Goal: Task Accomplishment & Management: Manage account settings

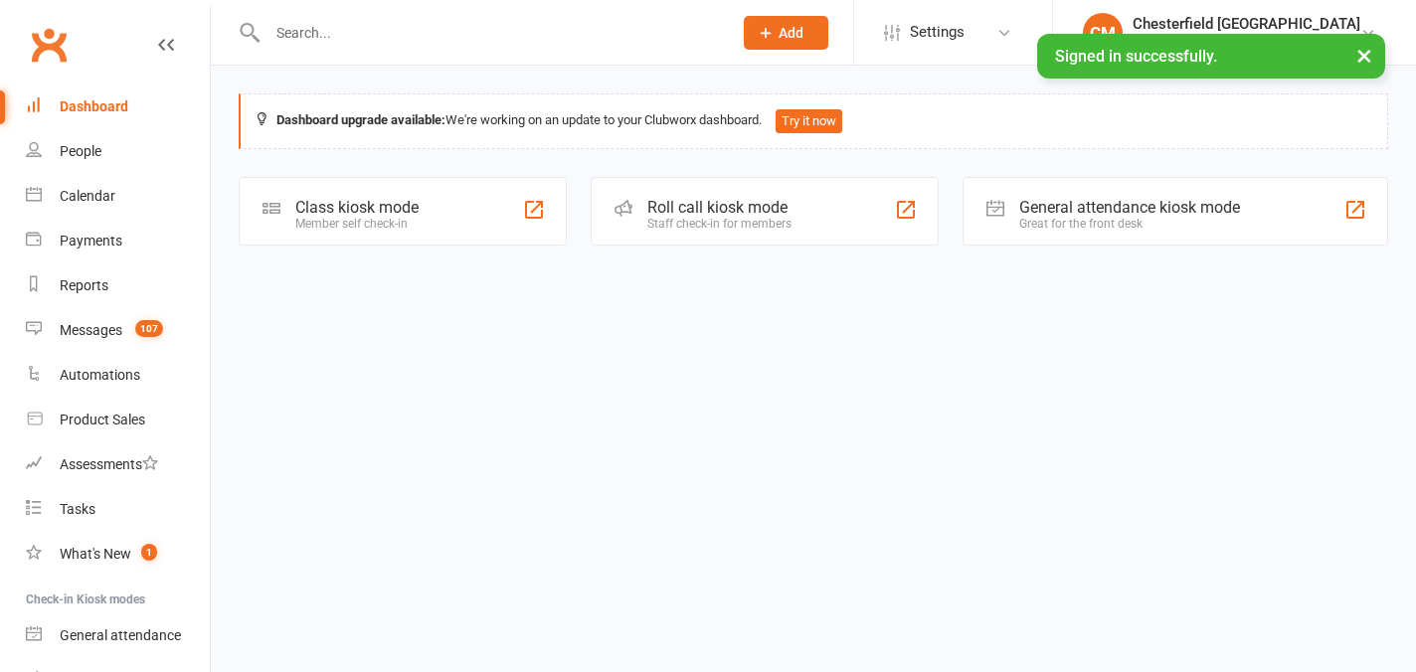
click at [1368, 53] on button "×" at bounding box center [1364, 55] width 36 height 43
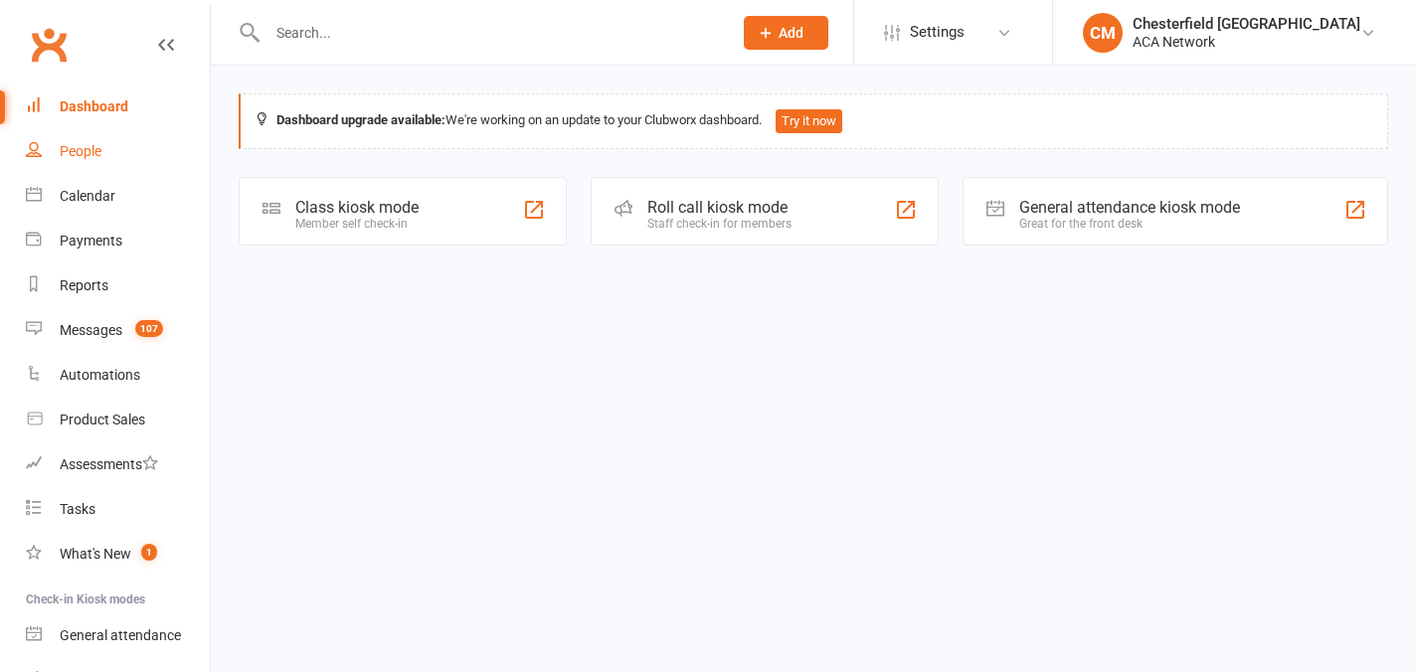
click at [105, 154] on link "People" at bounding box center [118, 151] width 184 height 45
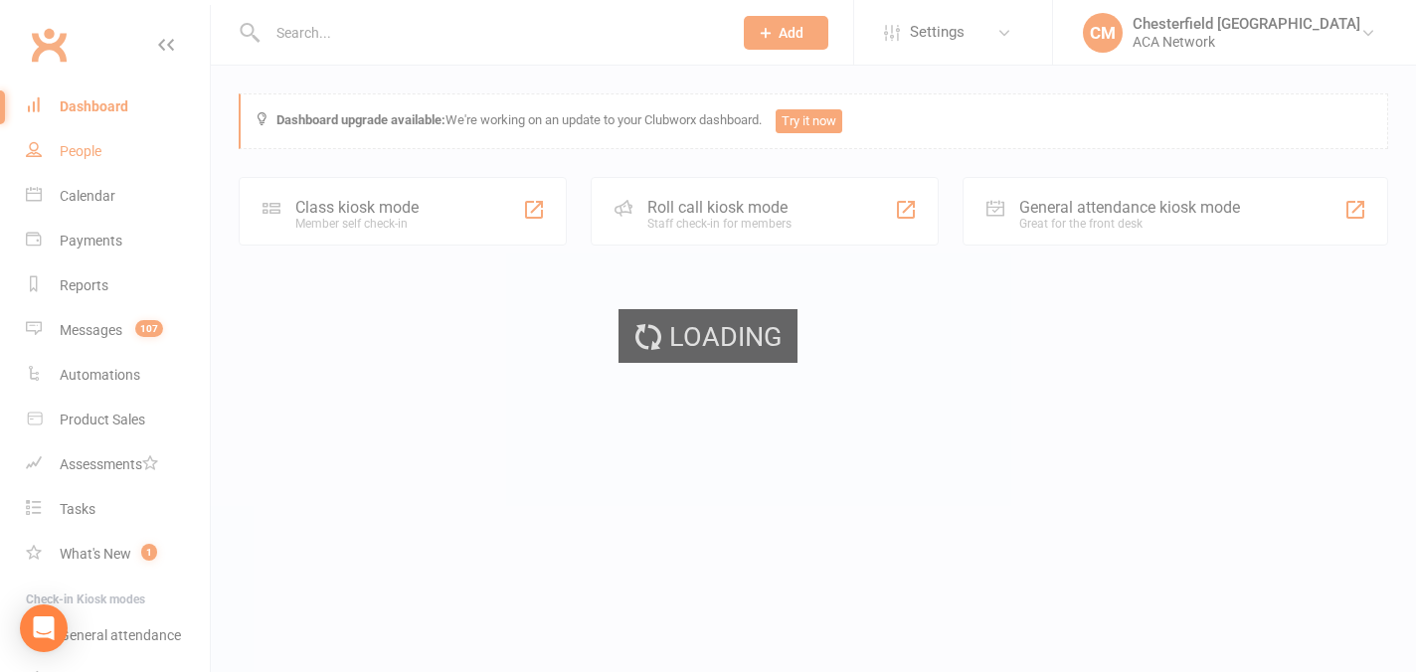
select select "100"
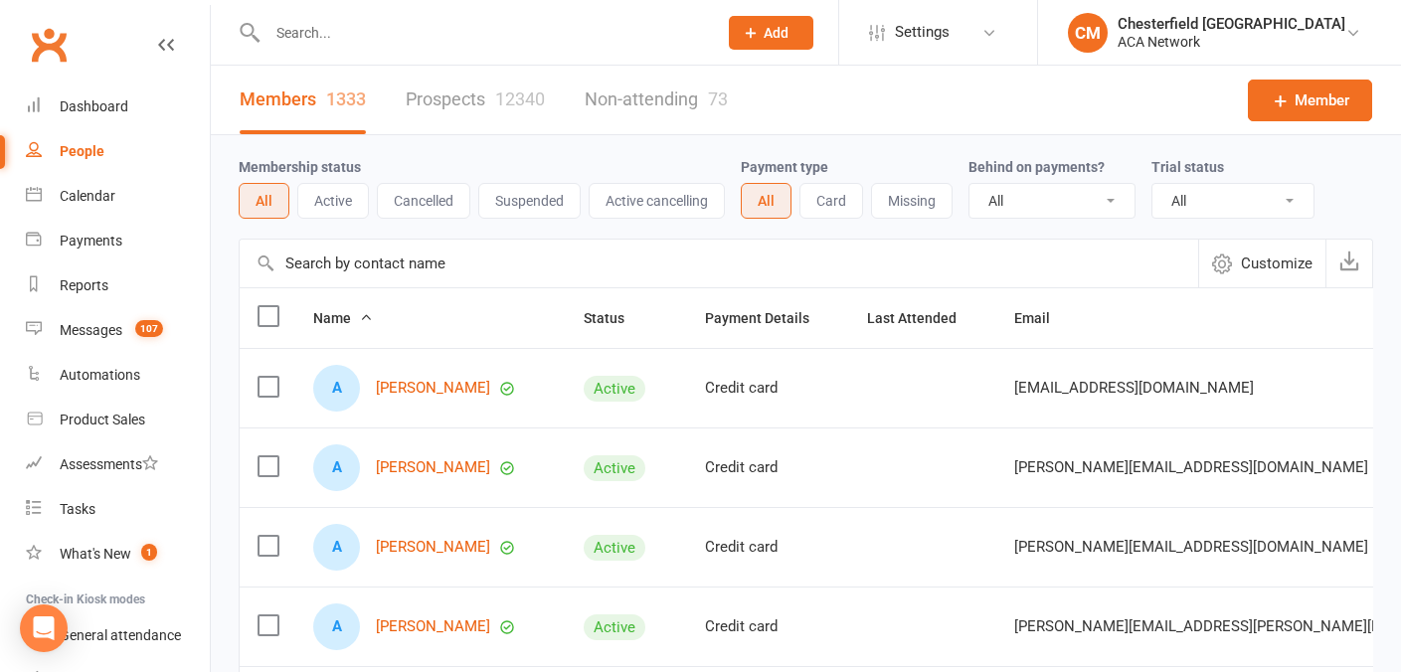
click at [315, 37] on input "text" at bounding box center [481, 33] width 441 height 28
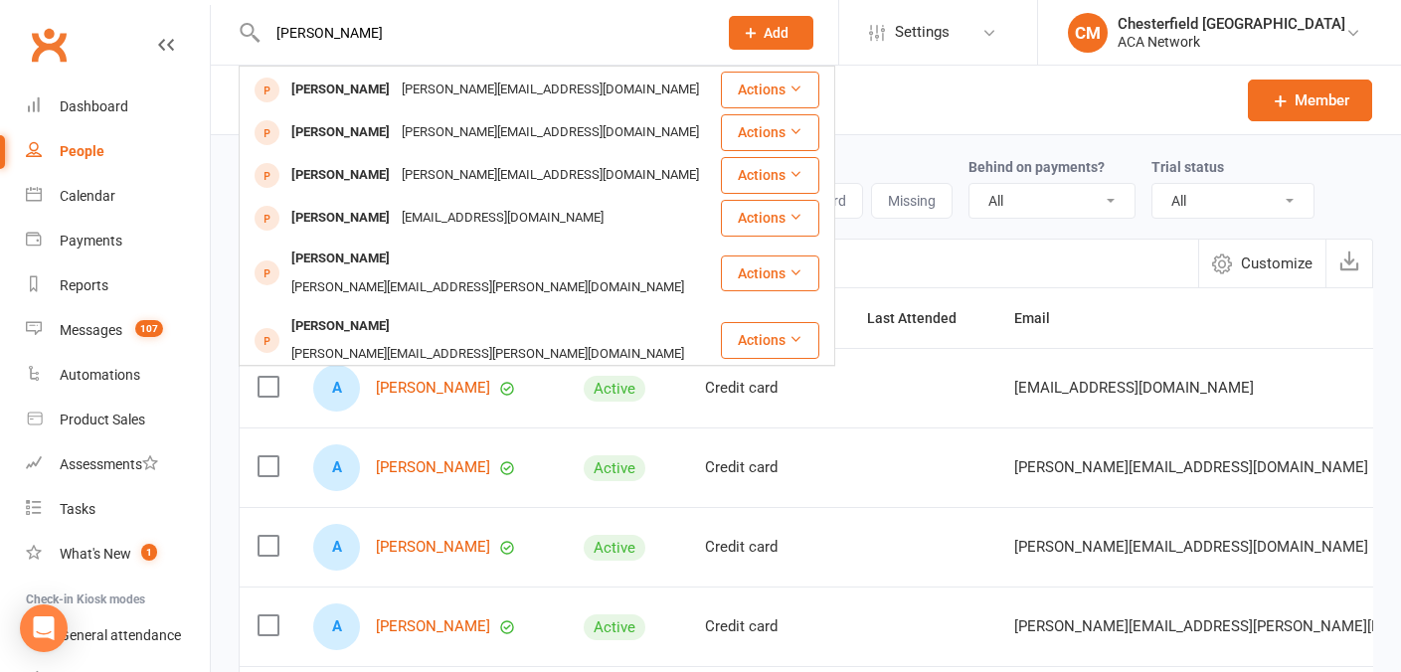
scroll to position [557, 0]
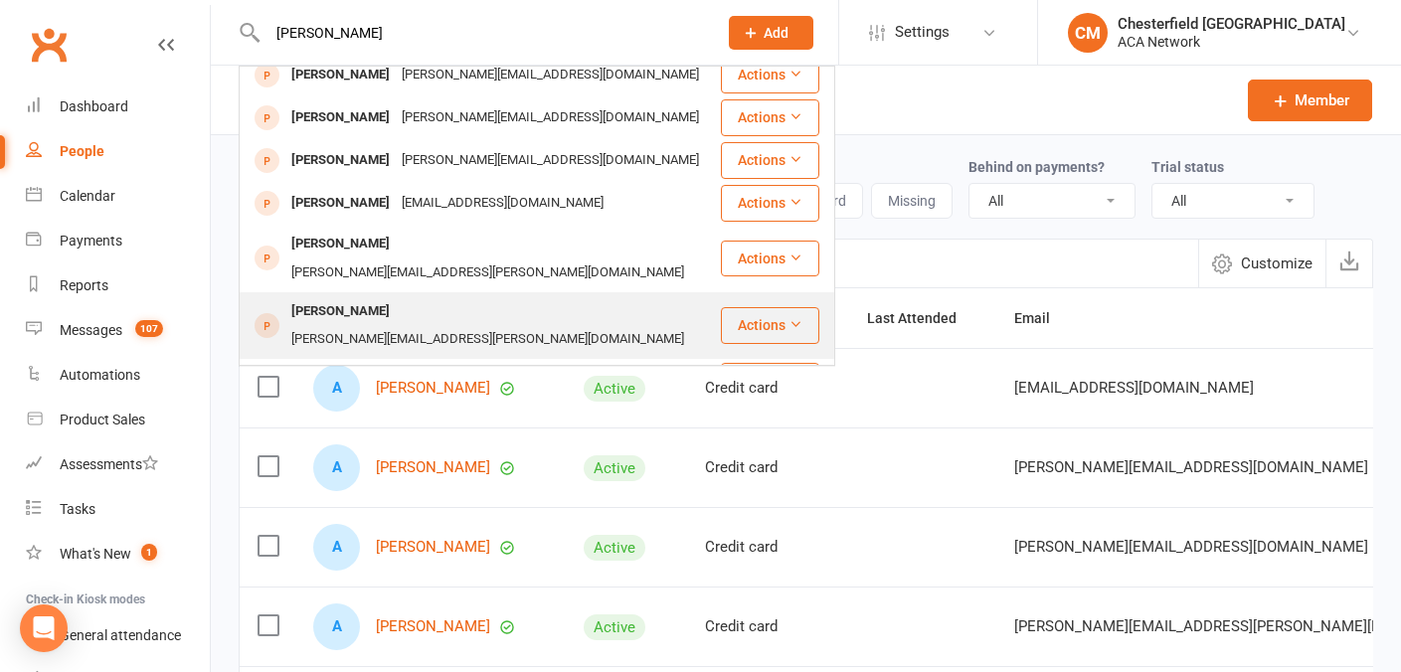
type input "[PERSON_NAME]"
click at [411, 325] on div "[PERSON_NAME][EMAIL_ADDRESS][PERSON_NAME][DOMAIN_NAME]" at bounding box center [487, 339] width 405 height 29
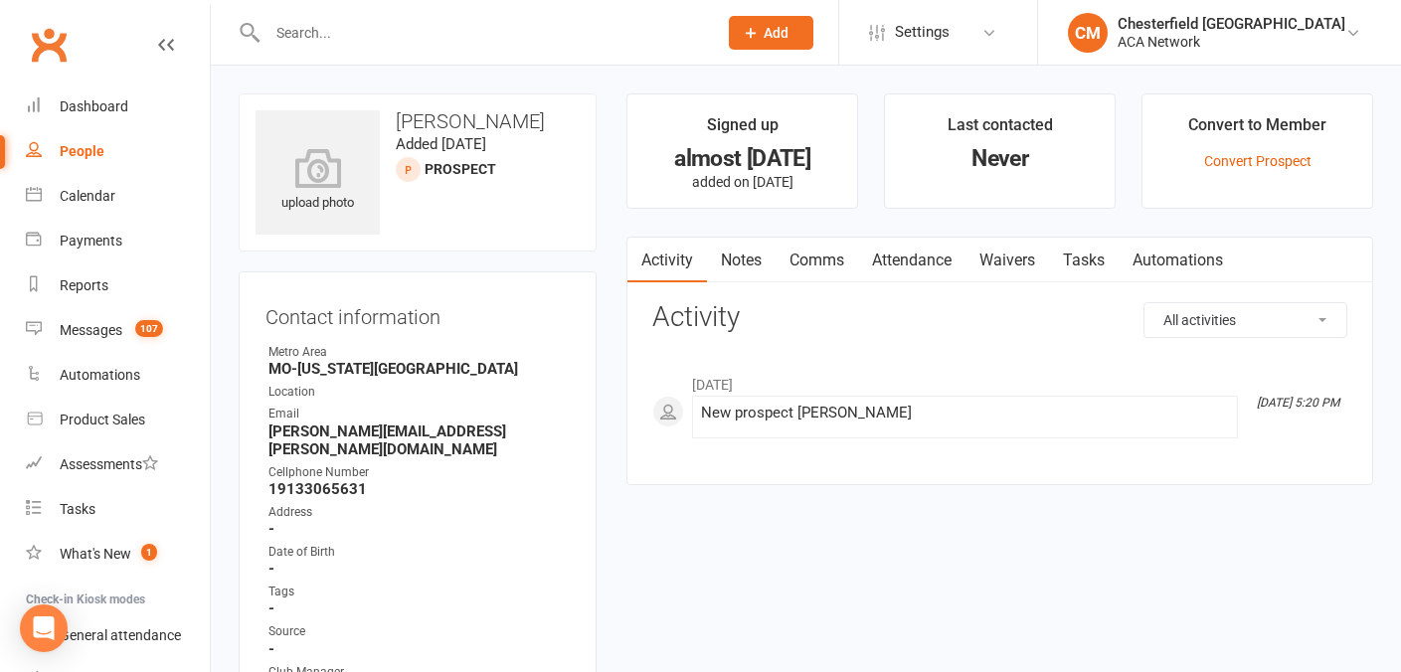
click at [390, 10] on div at bounding box center [471, 32] width 464 height 65
click at [389, 29] on input "text" at bounding box center [481, 33] width 441 height 28
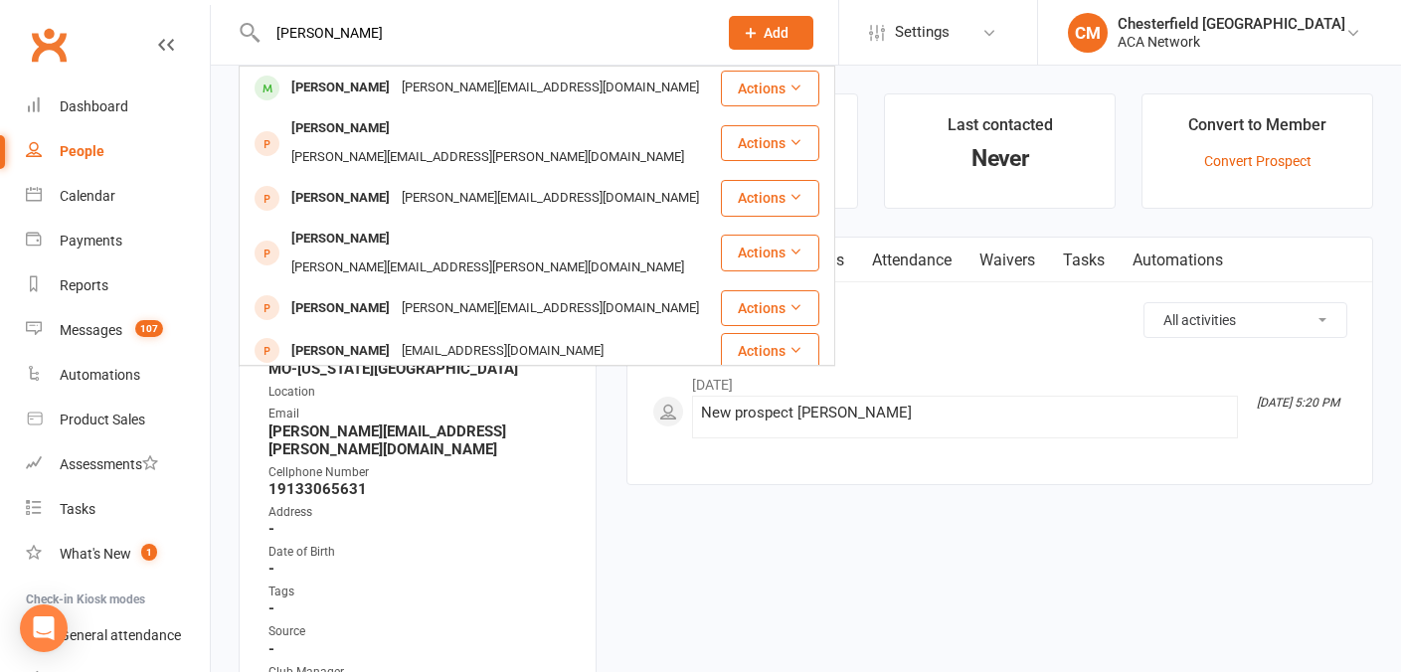
click at [576, 34] on input "[PERSON_NAME]" at bounding box center [481, 33] width 441 height 28
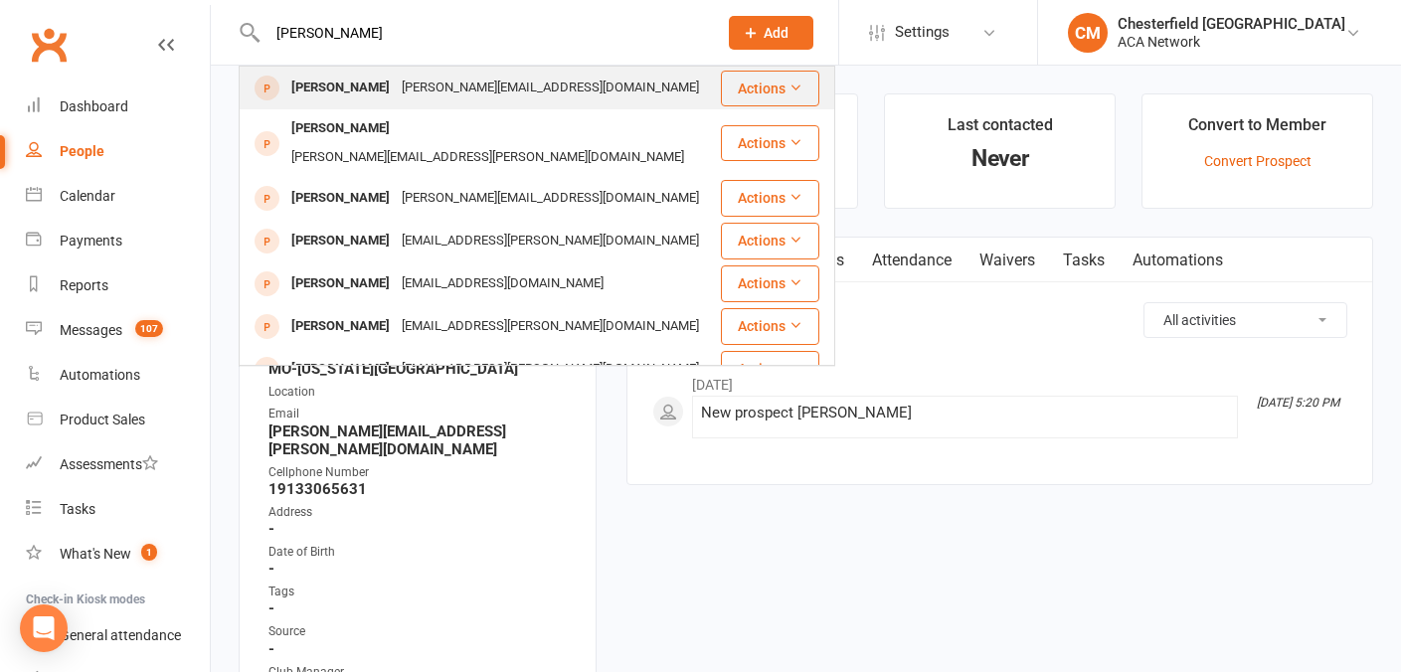
type input "[PERSON_NAME]"
click at [491, 88] on div "[PERSON_NAME][EMAIL_ADDRESS][DOMAIN_NAME]" at bounding box center [550, 88] width 309 height 29
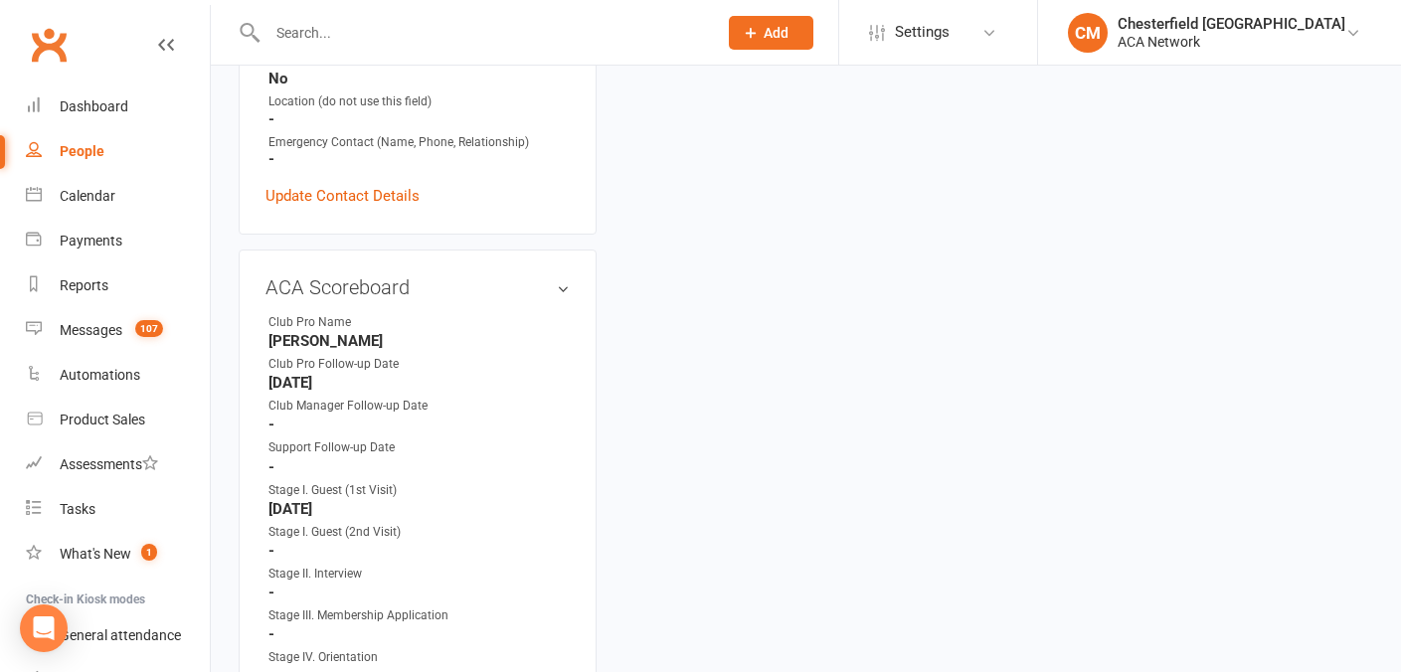
scroll to position [788, 0]
click at [402, 373] on strong "[DATE]" at bounding box center [418, 382] width 301 height 18
click at [371, 373] on strong "[DATE]" at bounding box center [418, 382] width 301 height 18
click at [565, 275] on h3 "ACA Scoreboard edit" at bounding box center [417, 286] width 304 height 22
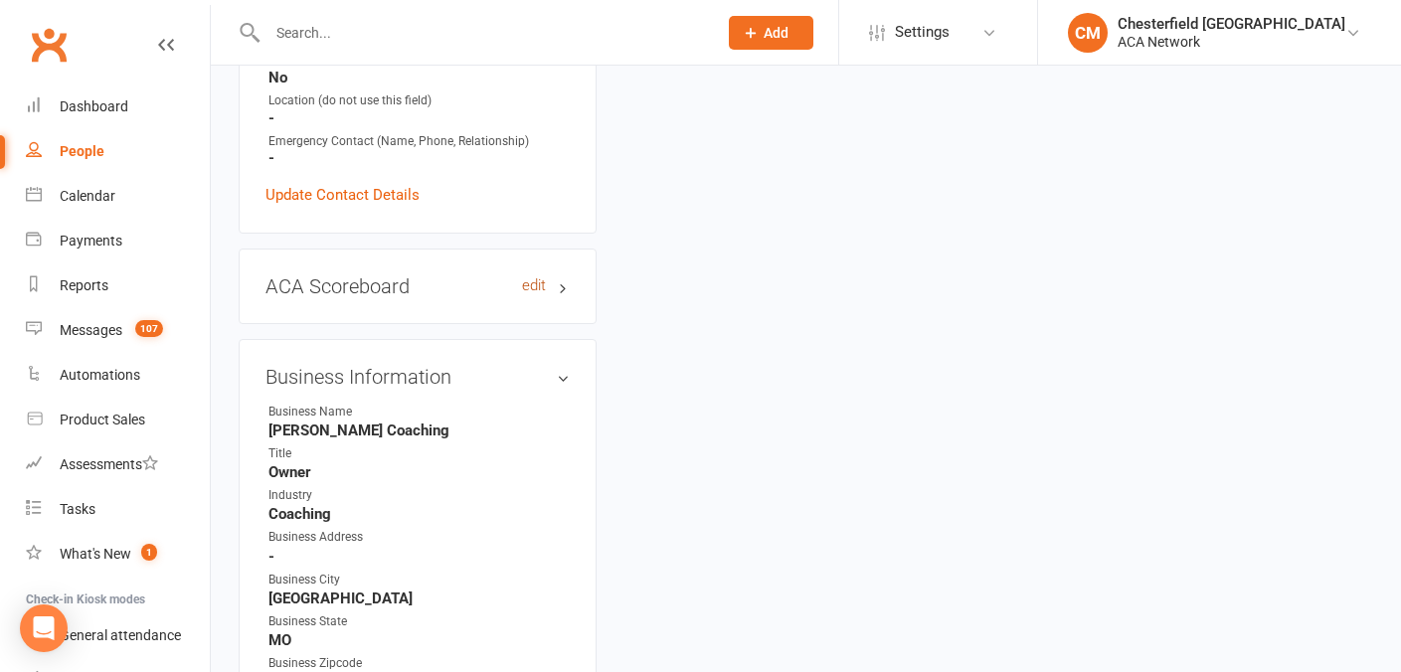
click at [533, 277] on link "edit" at bounding box center [534, 285] width 24 height 17
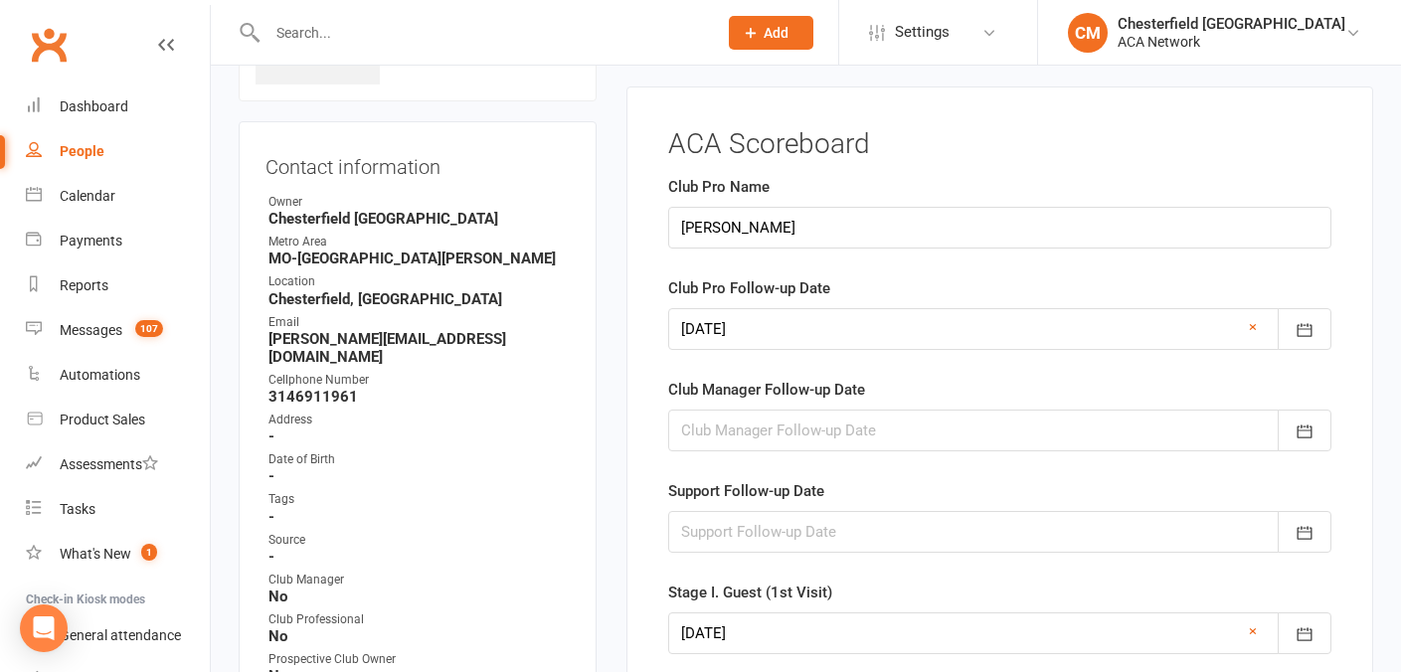
scroll to position [136, 0]
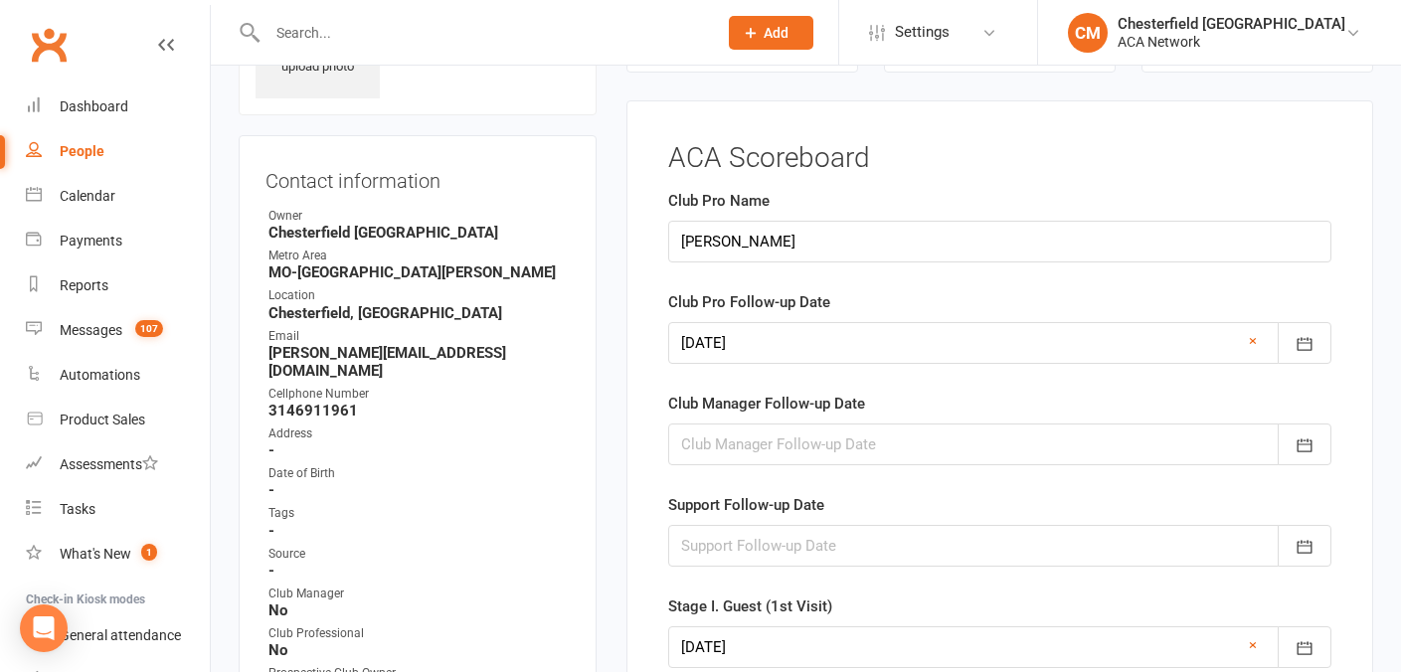
click at [691, 341] on div at bounding box center [999, 343] width 663 height 42
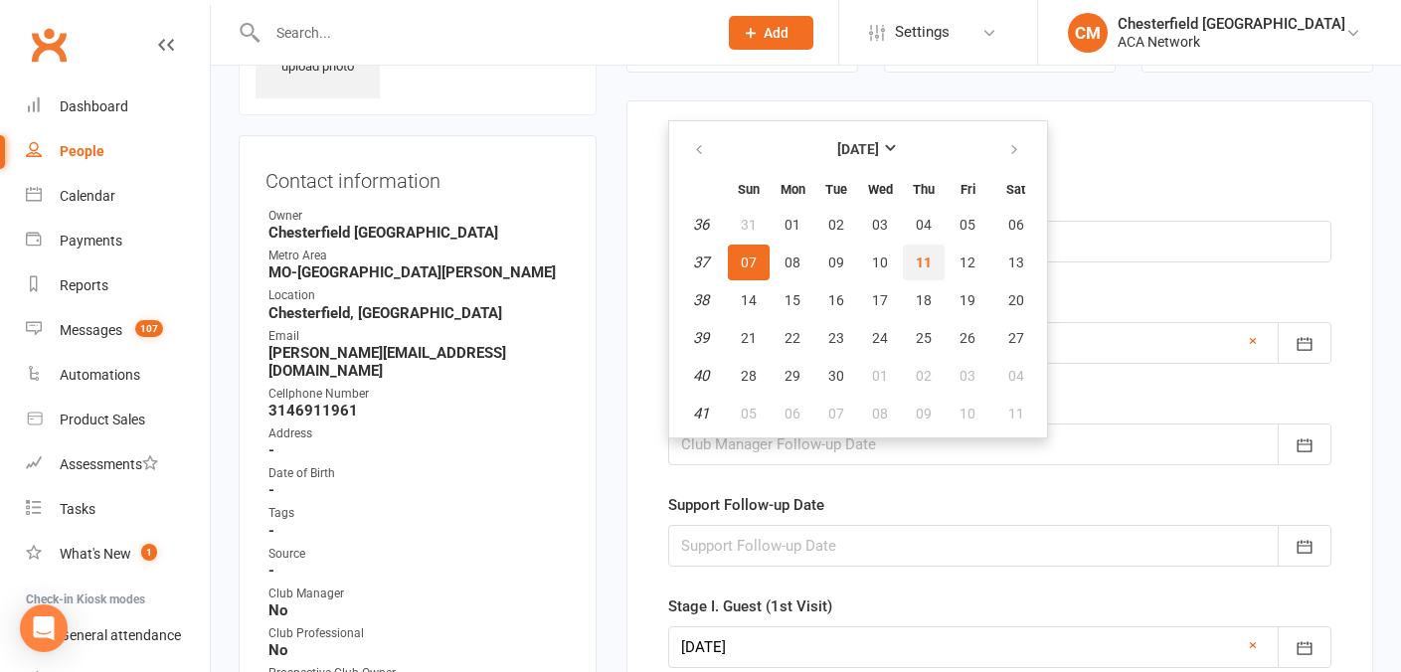
click at [914, 264] on button "11" at bounding box center [924, 263] width 42 height 36
type input "[DATE]"
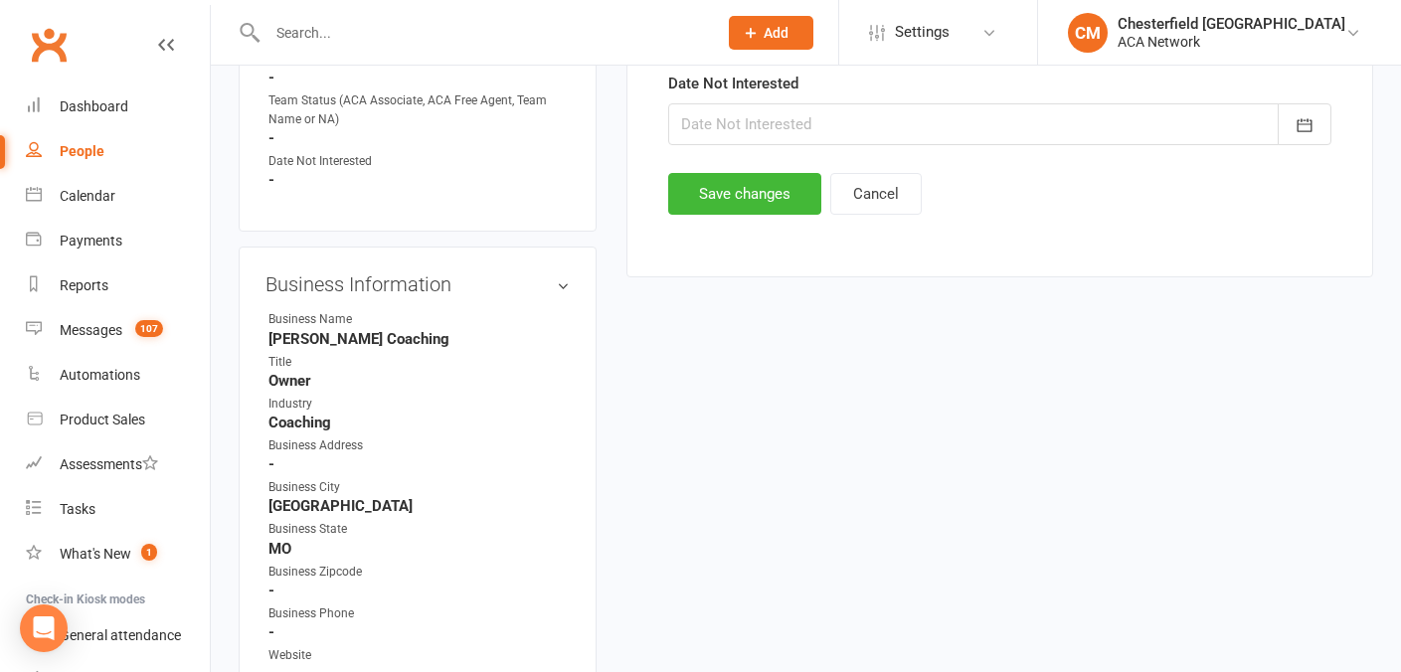
scroll to position [1509, 0]
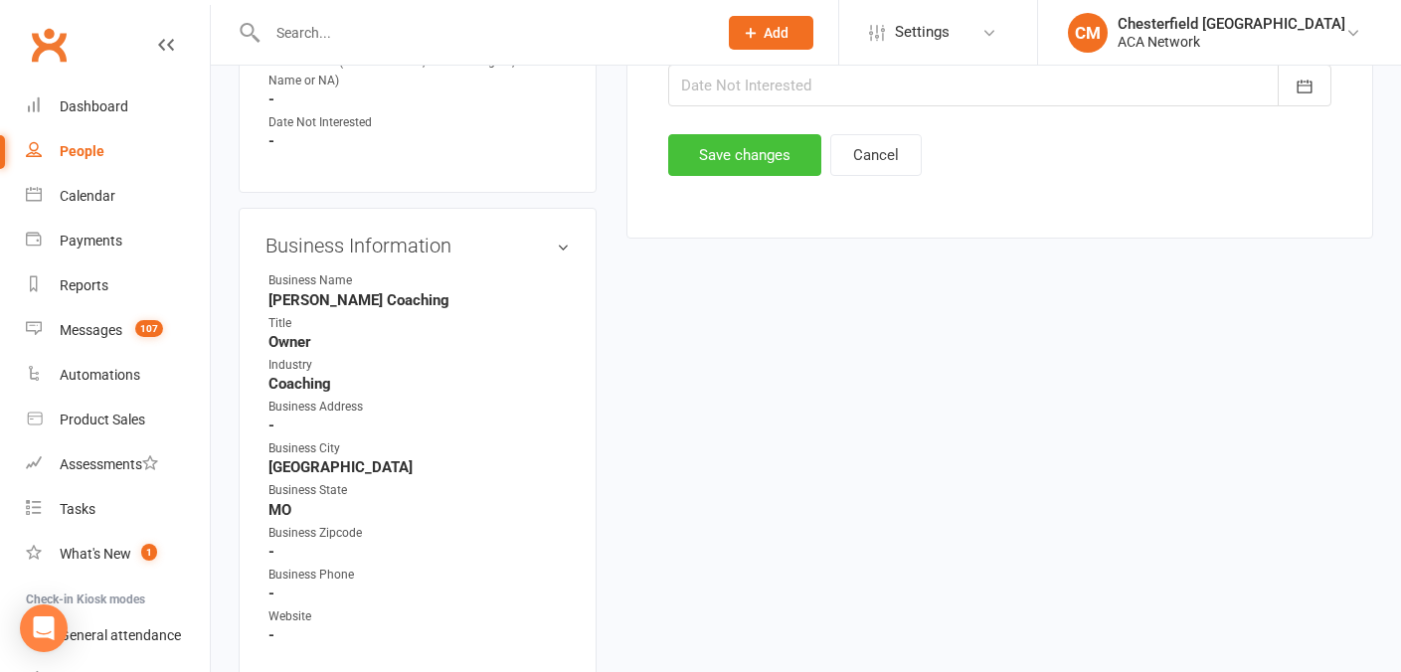
click at [775, 152] on button "Save changes" at bounding box center [744, 155] width 153 height 42
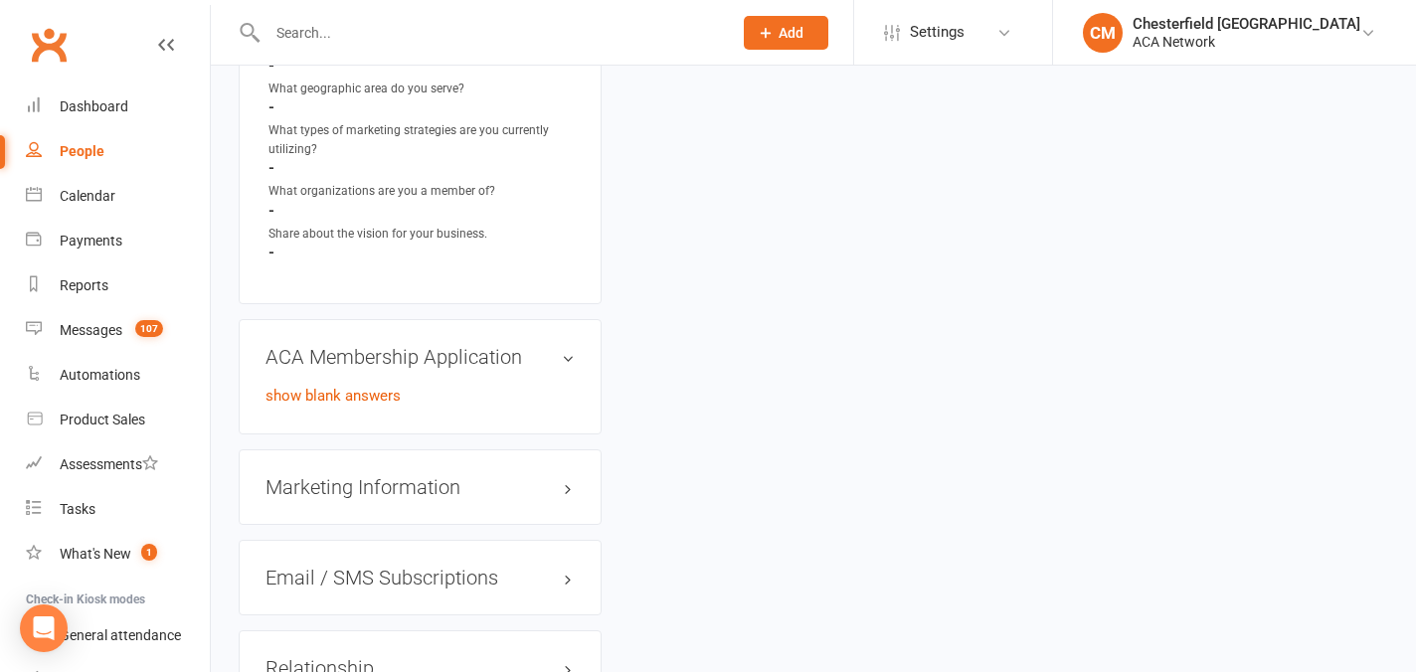
scroll to position [2482, 0]
click at [357, 386] on link "show blank answers" at bounding box center [332, 395] width 135 height 18
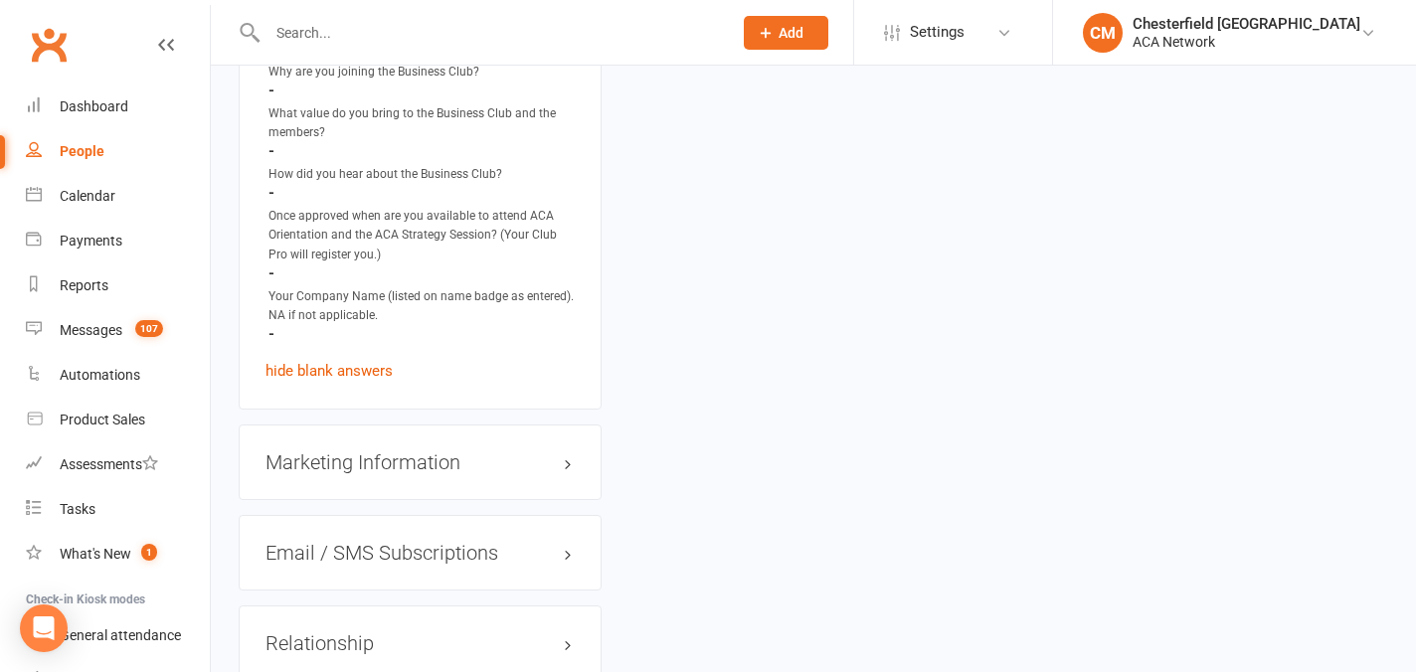
scroll to position [2942, 0]
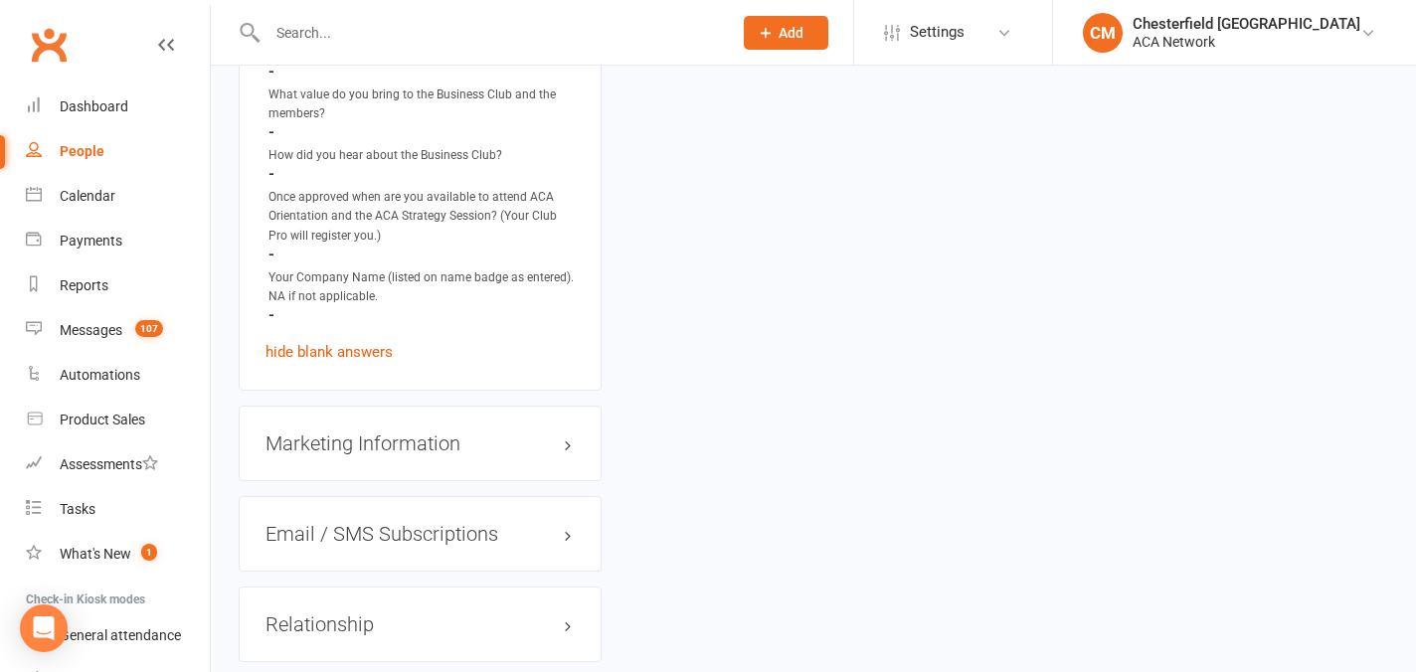
click at [438, 406] on div "Marketing Information edit" at bounding box center [420, 444] width 363 height 76
click at [437, 432] on h3 "Marketing Information edit" at bounding box center [419, 443] width 309 height 22
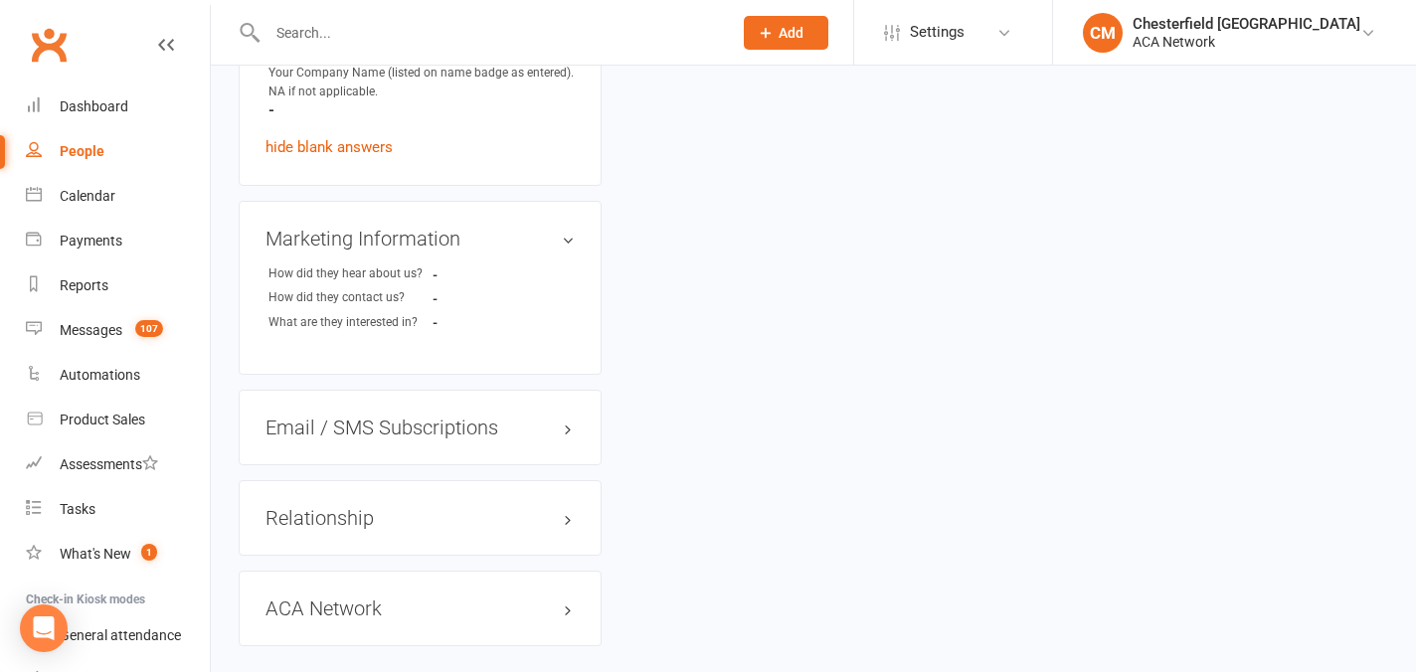
scroll to position [3170, 0]
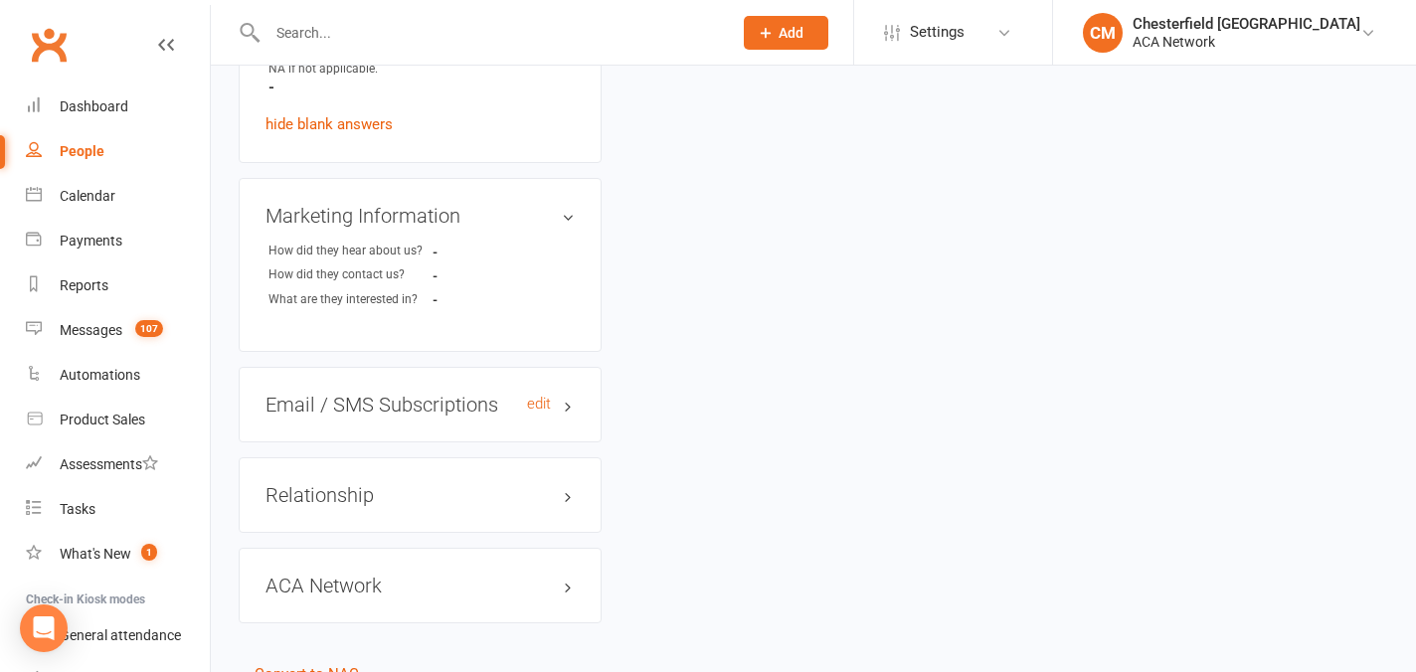
click at [561, 394] on h3 "Email / SMS Subscriptions edit" at bounding box center [419, 405] width 309 height 22
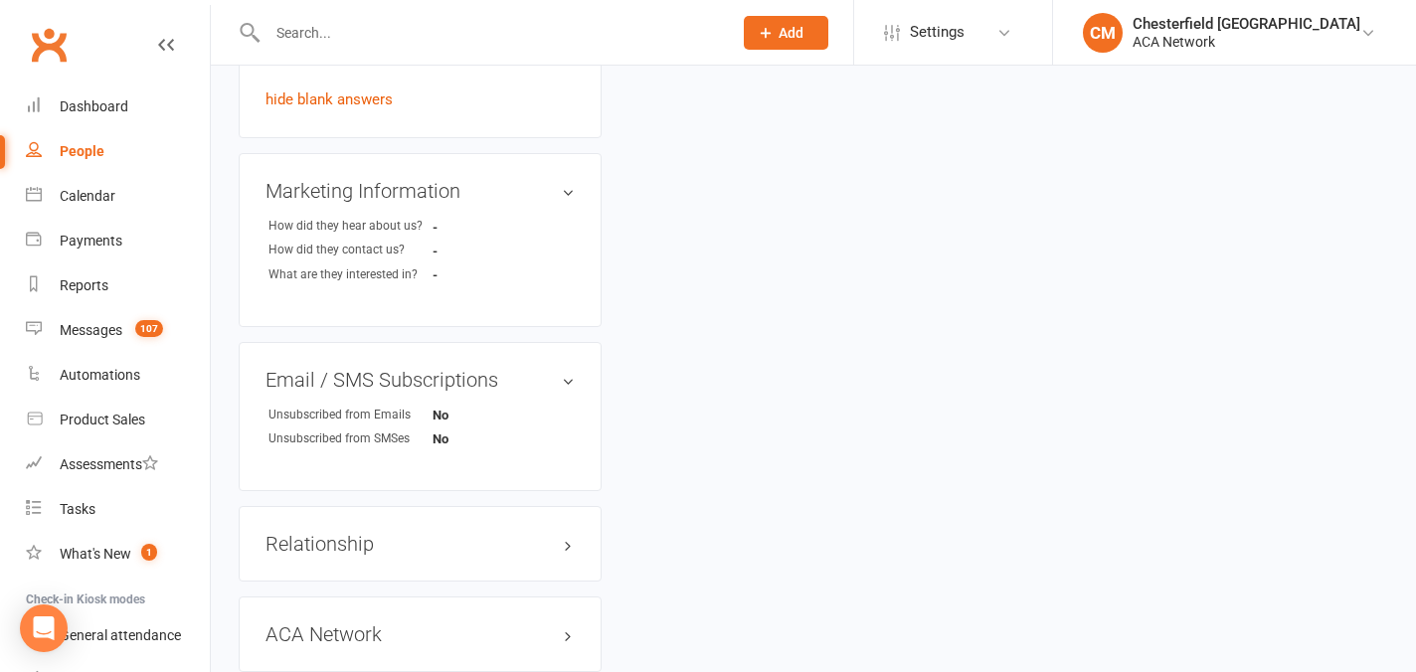
scroll to position [3273, 0]
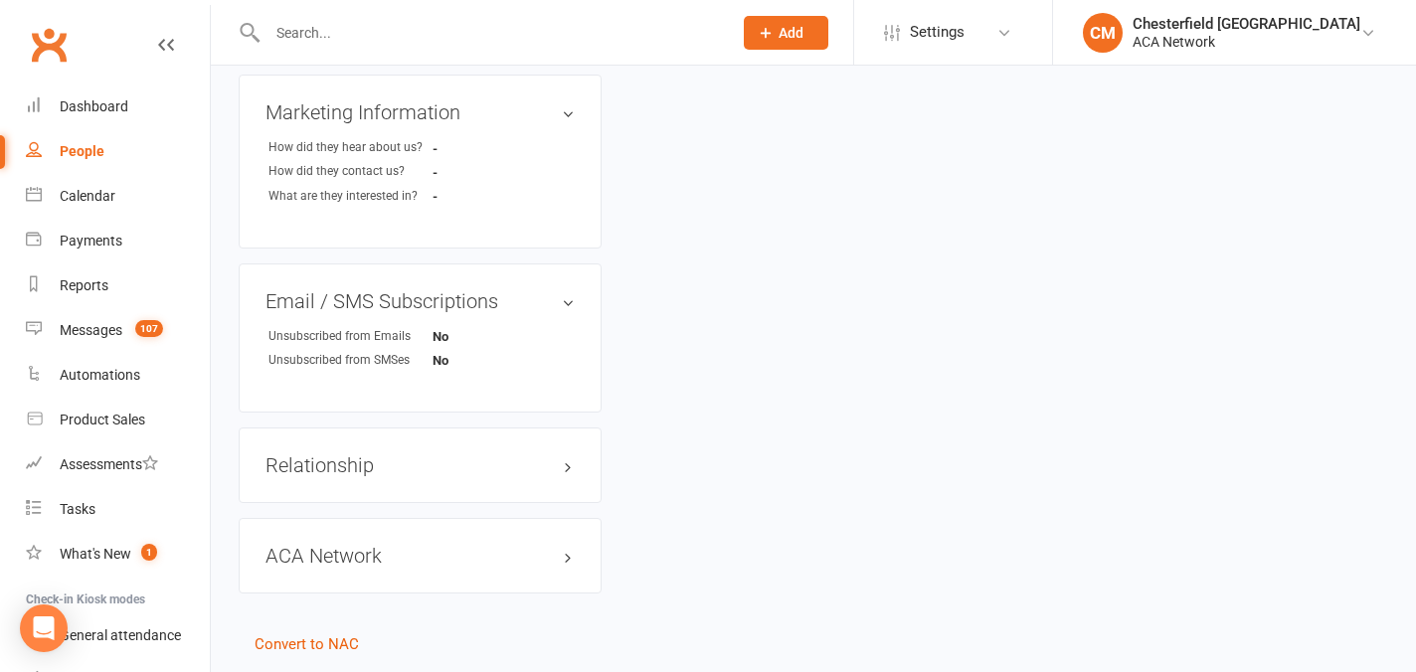
click at [572, 427] on div "Relationship" at bounding box center [420, 465] width 363 height 76
click at [563, 454] on h3 "Relationship" at bounding box center [419, 465] width 309 height 22
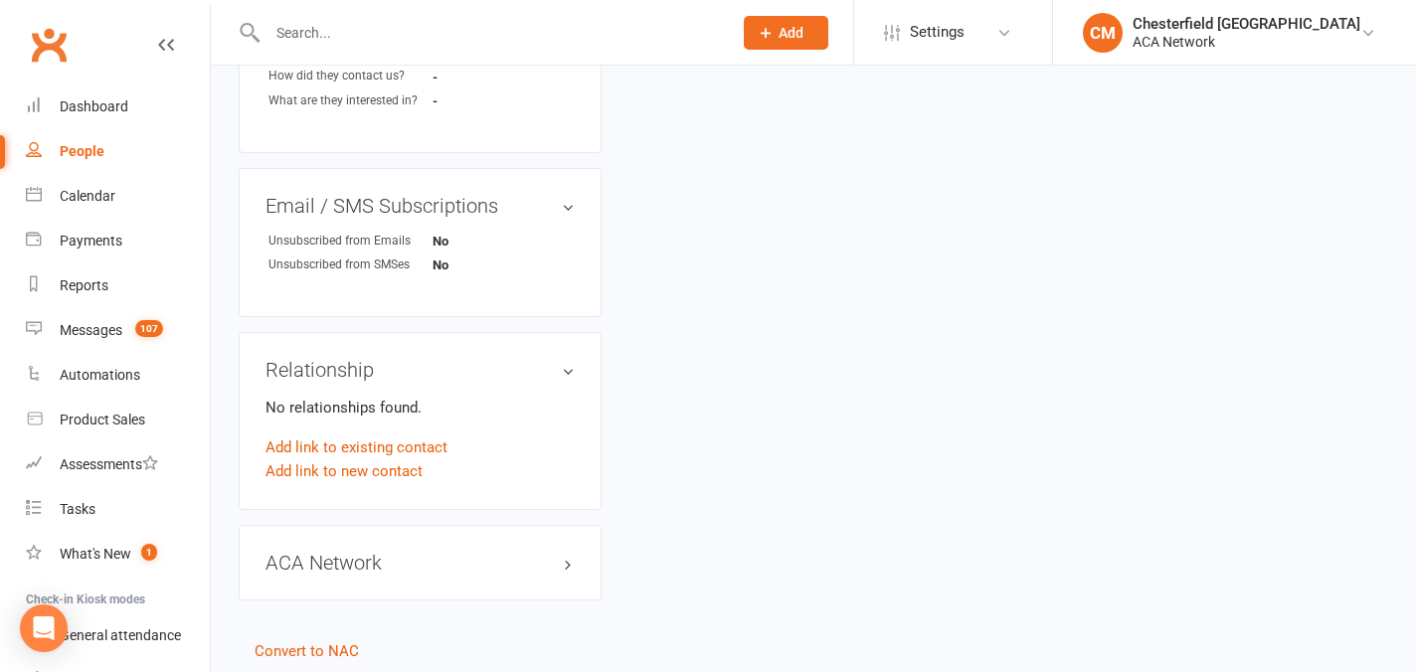
scroll to position [3376, 0]
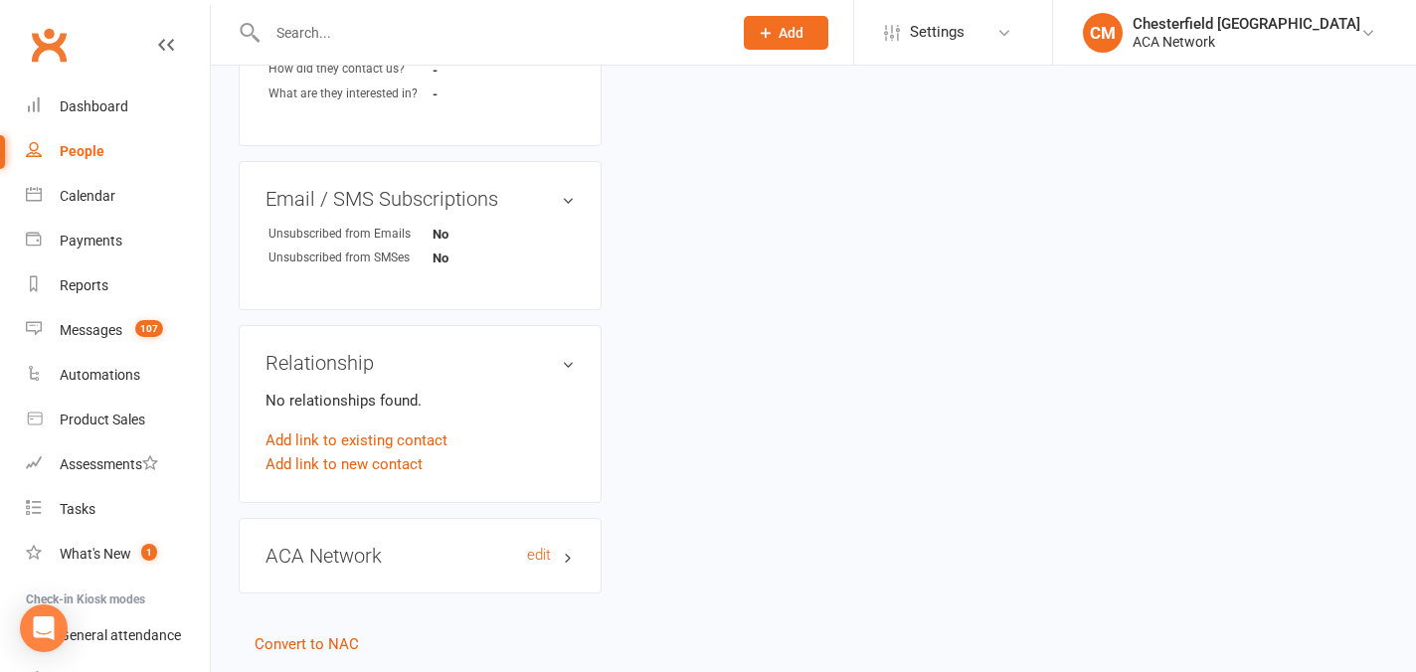
click at [499, 545] on h3 "ACA Network edit" at bounding box center [419, 556] width 309 height 22
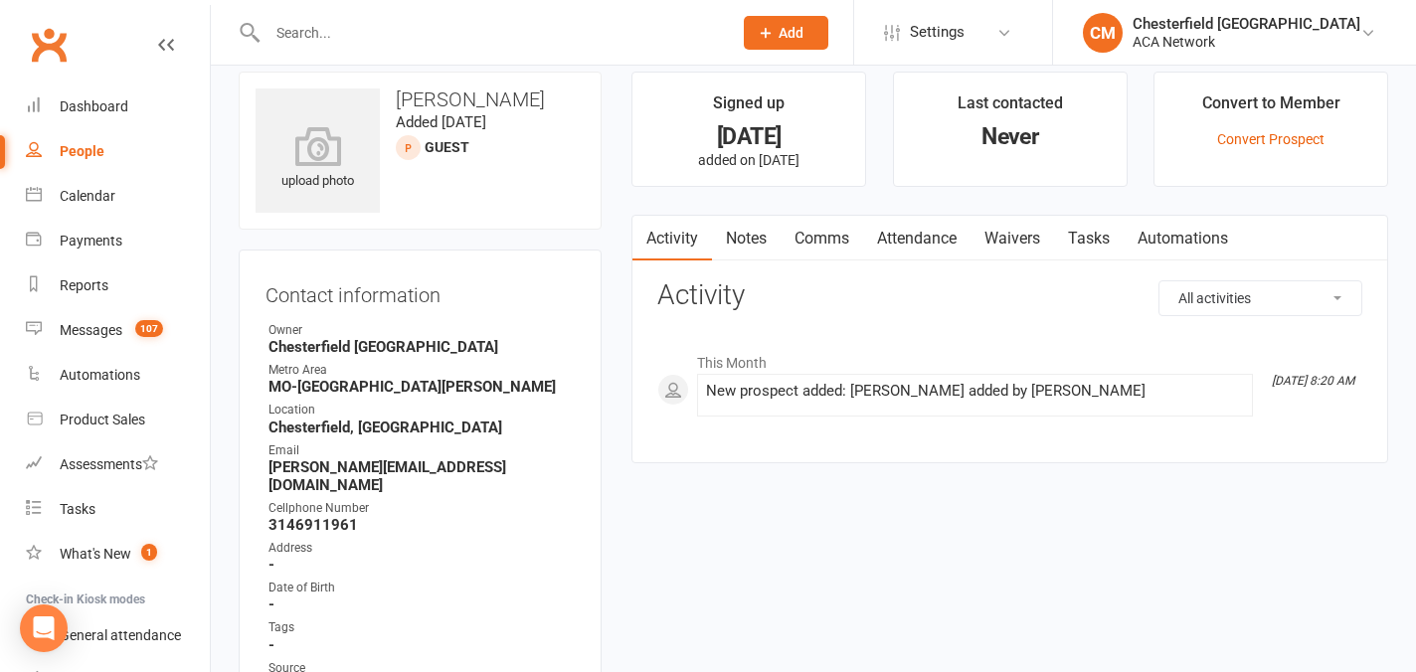
scroll to position [0, 0]
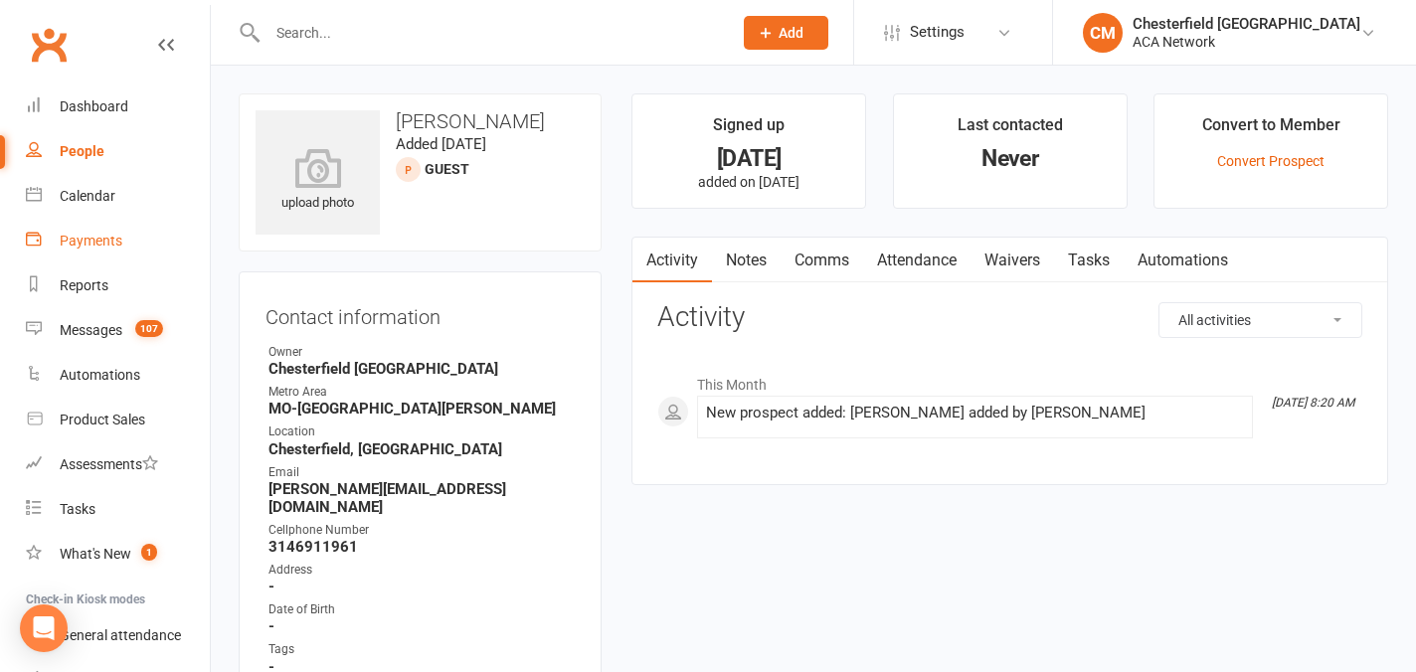
click at [102, 235] on div "Payments" at bounding box center [91, 241] width 63 height 16
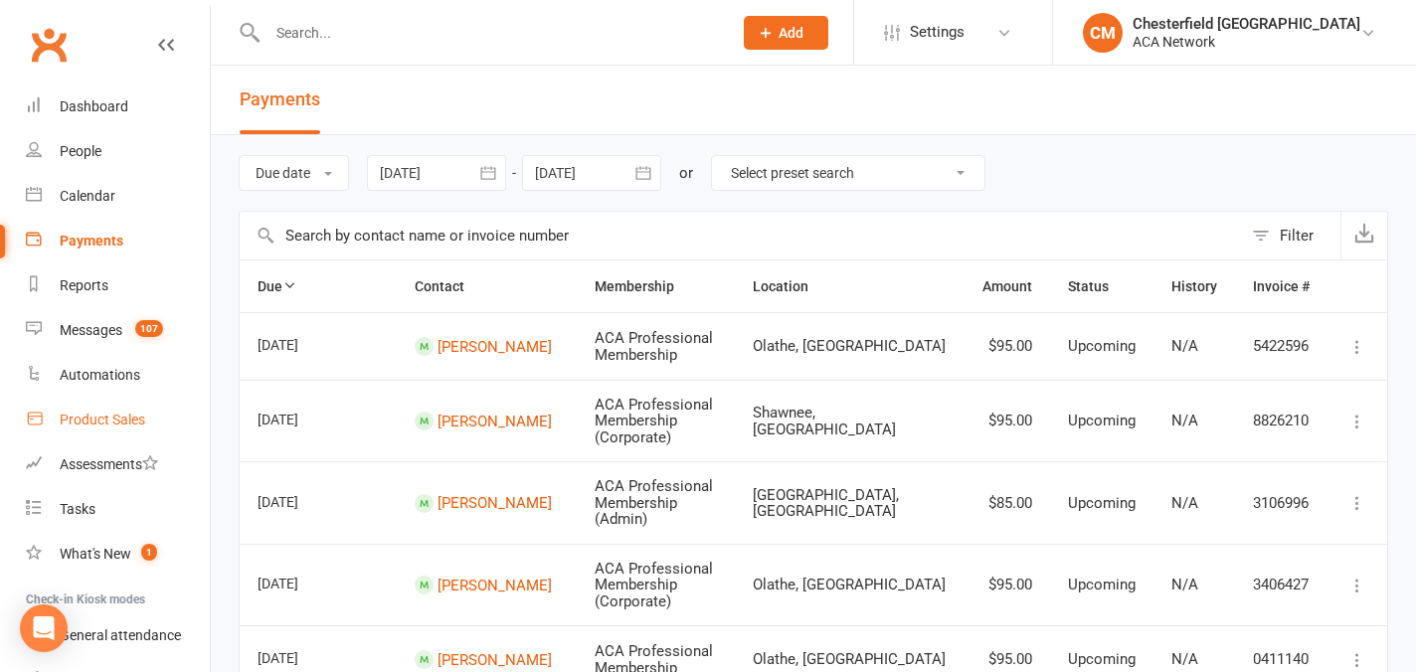
click at [107, 417] on div "Product Sales" at bounding box center [102, 420] width 85 height 16
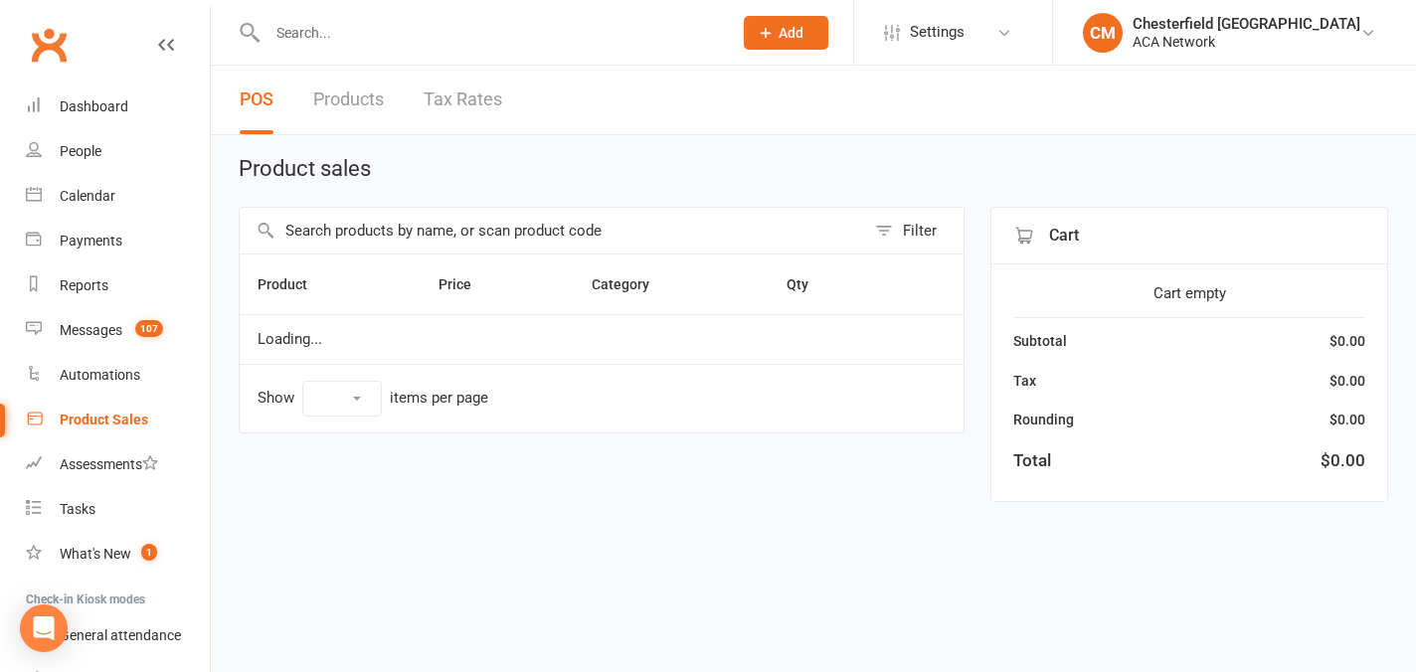
select select "10"
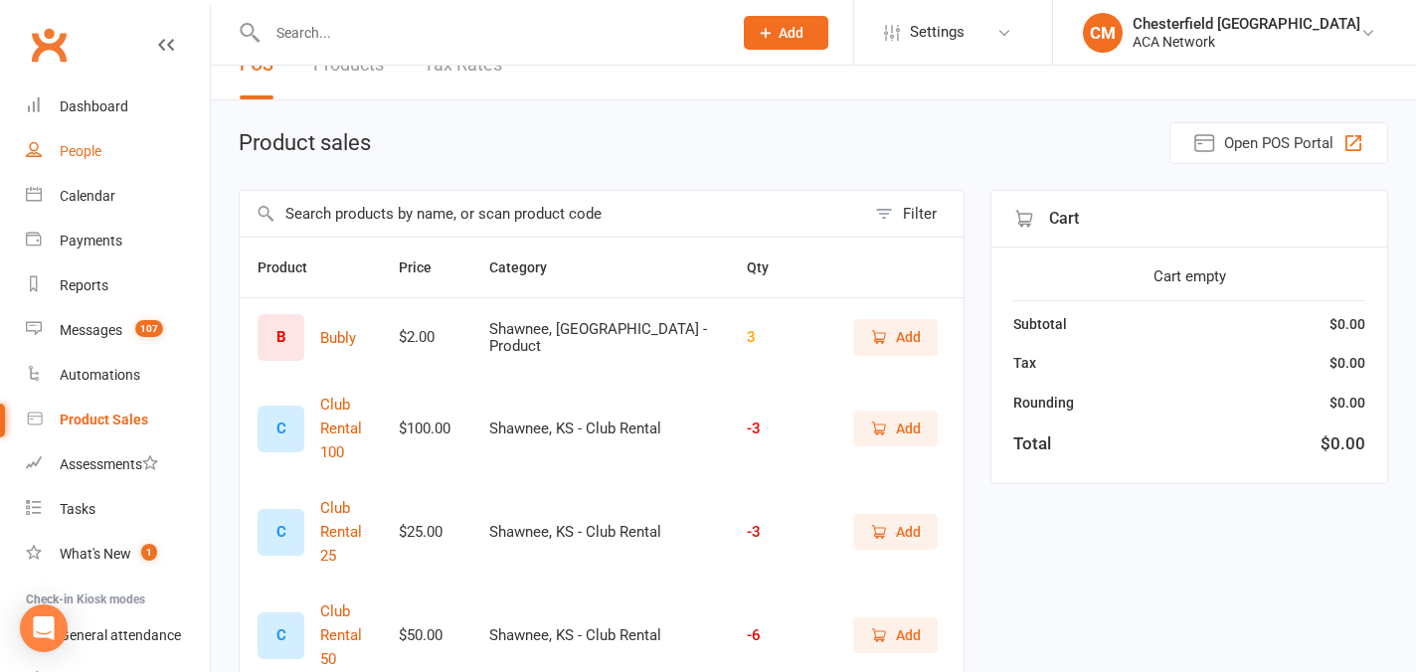
click at [92, 152] on div "People" at bounding box center [81, 151] width 42 height 16
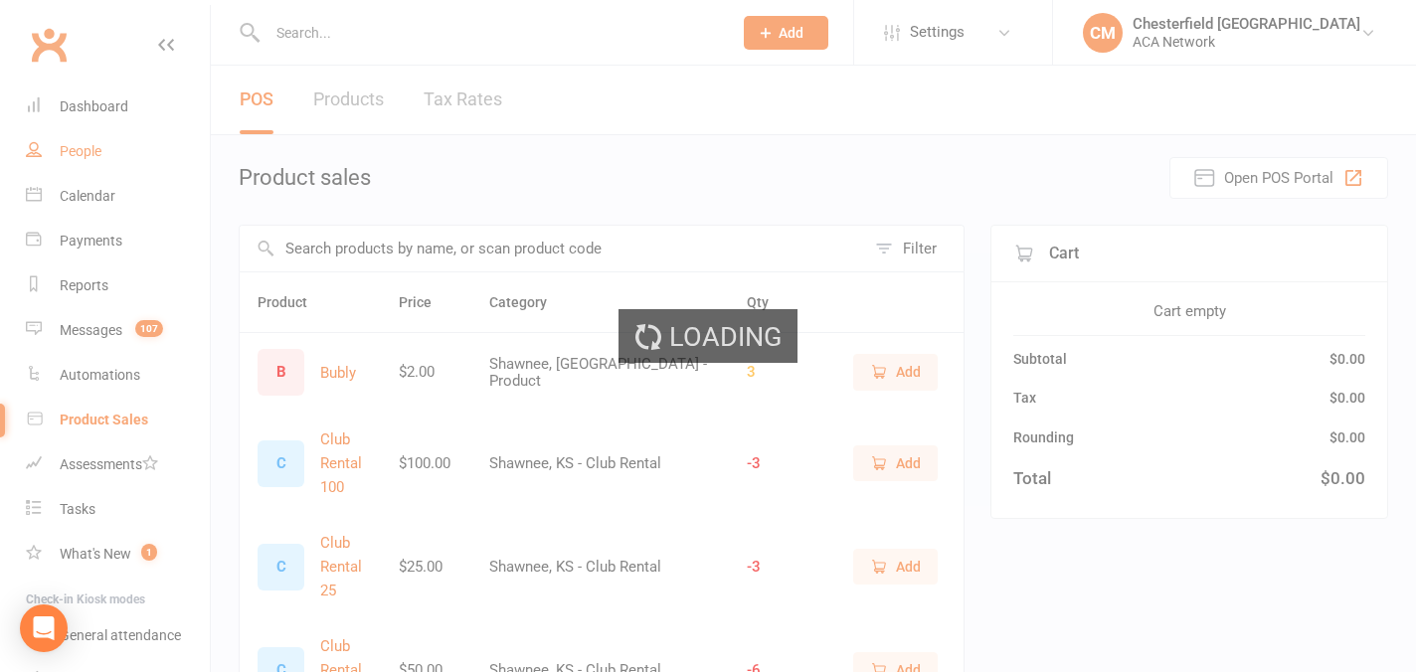
select select "100"
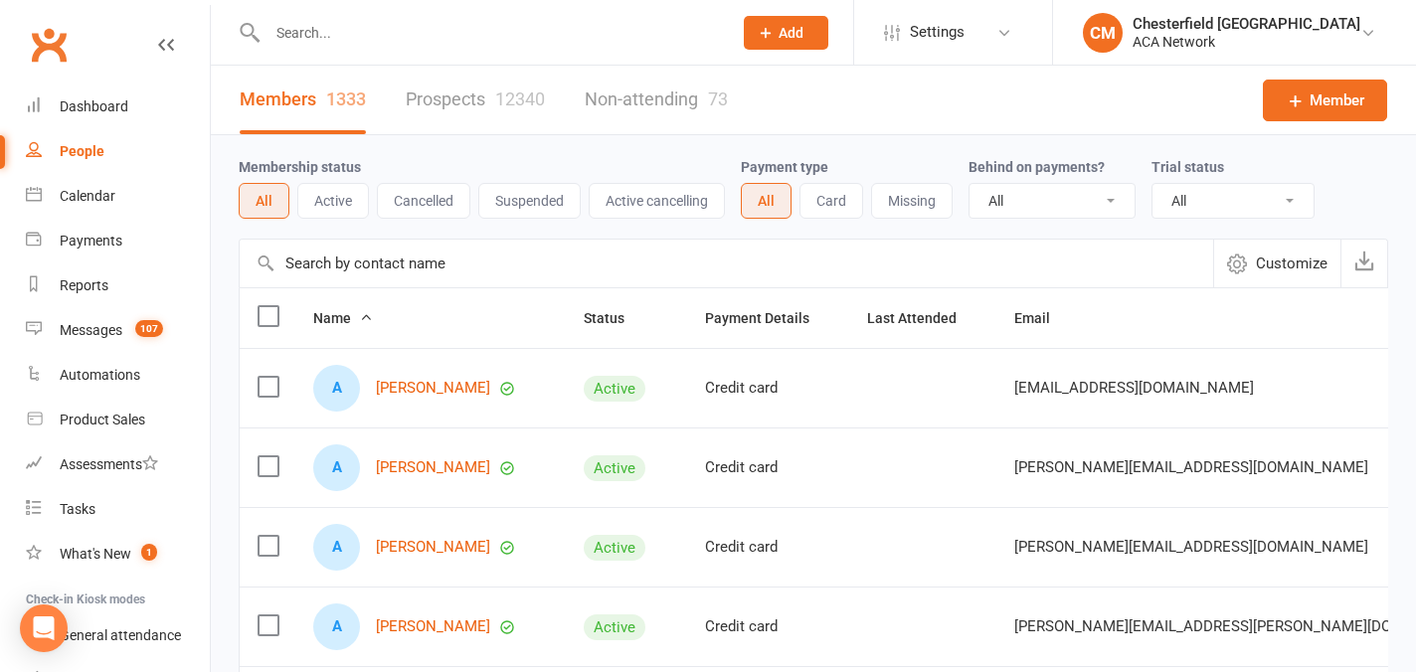
click at [422, 30] on input "text" at bounding box center [489, 33] width 456 height 28
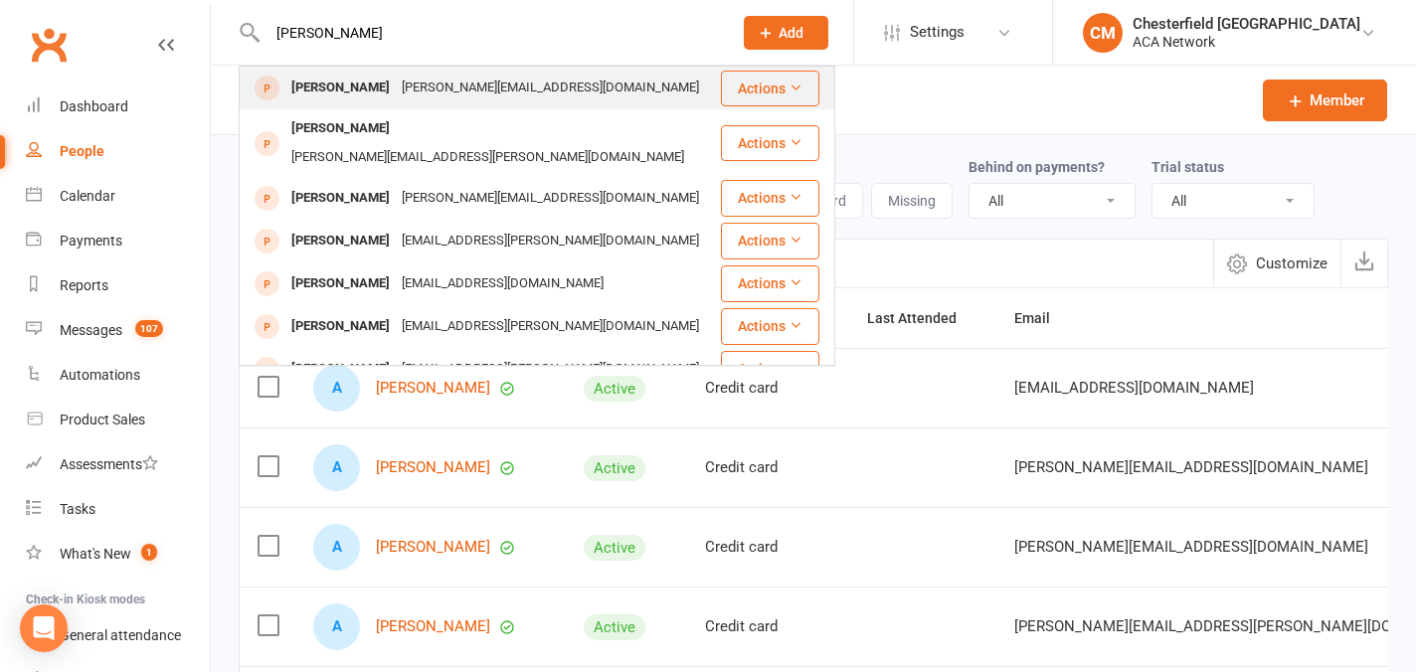
type input "[PERSON_NAME]"
click at [796, 83] on icon at bounding box center [795, 88] width 14 height 14
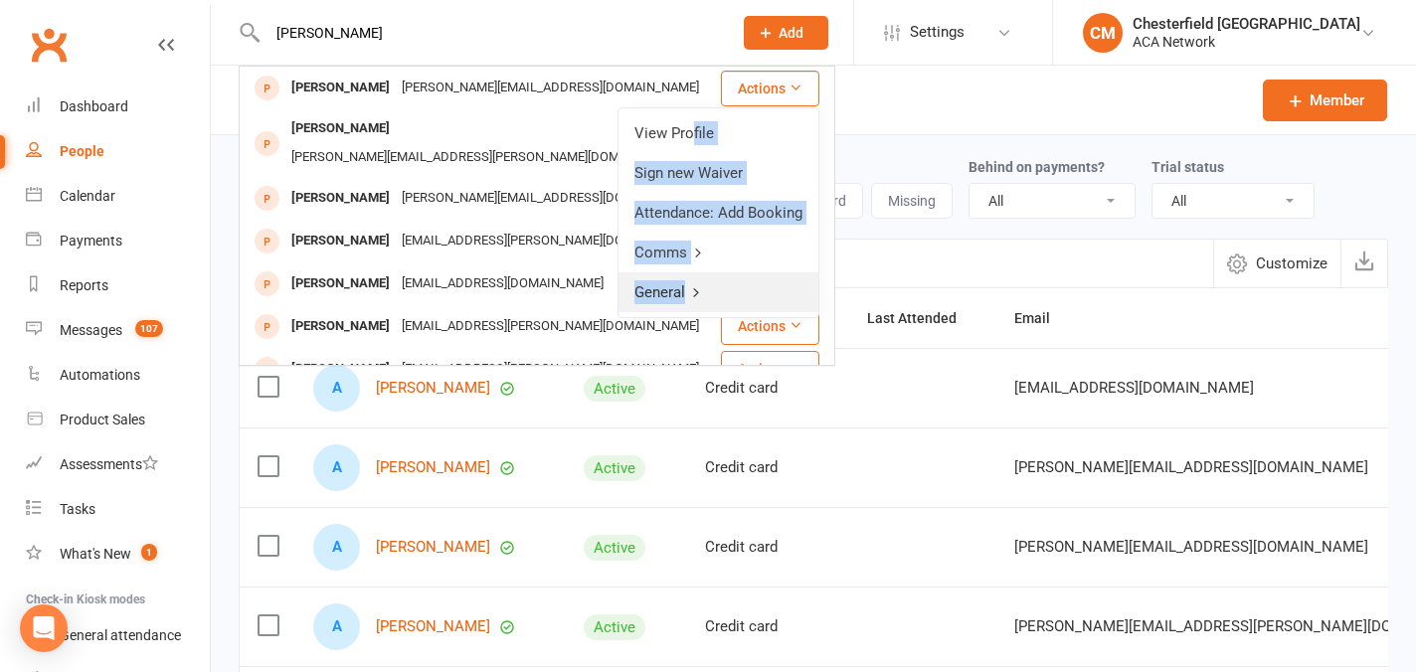
drag, startPoint x: 690, startPoint y: 139, endPoint x: 712, endPoint y: 297, distance: 159.6
click at [712, 297] on ul "View Profile Sign new Waiver Attendance: Add Booking Comms General" at bounding box center [718, 212] width 202 height 211
click at [712, 297] on link "General" at bounding box center [718, 292] width 200 height 40
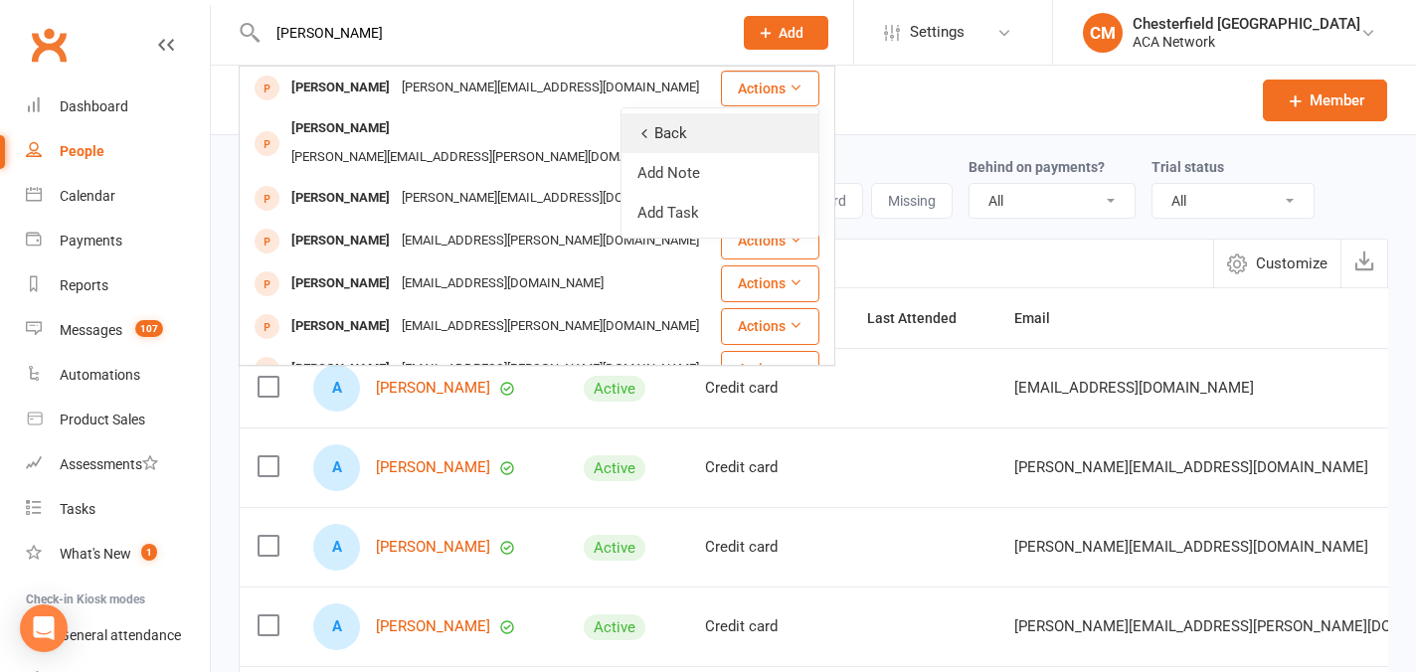
click at [710, 138] on link "Back" at bounding box center [719, 133] width 197 height 40
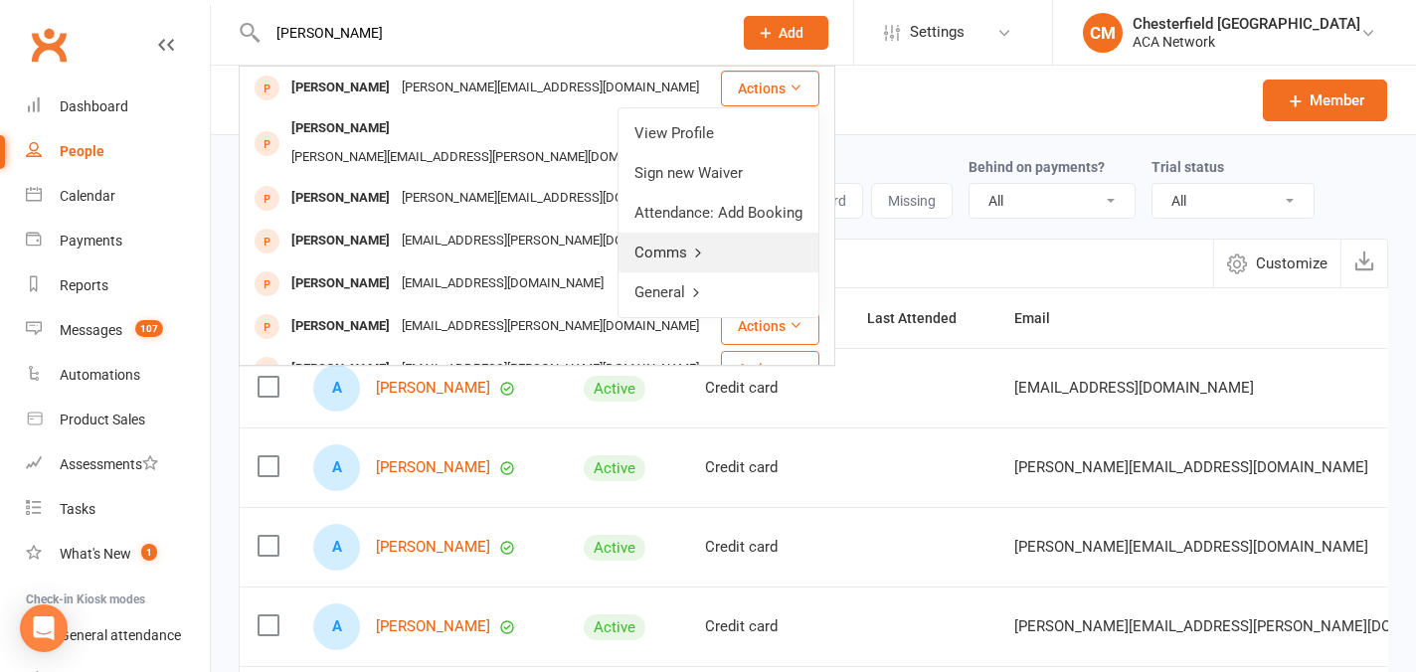
click at [698, 241] on link "Comms" at bounding box center [718, 253] width 200 height 40
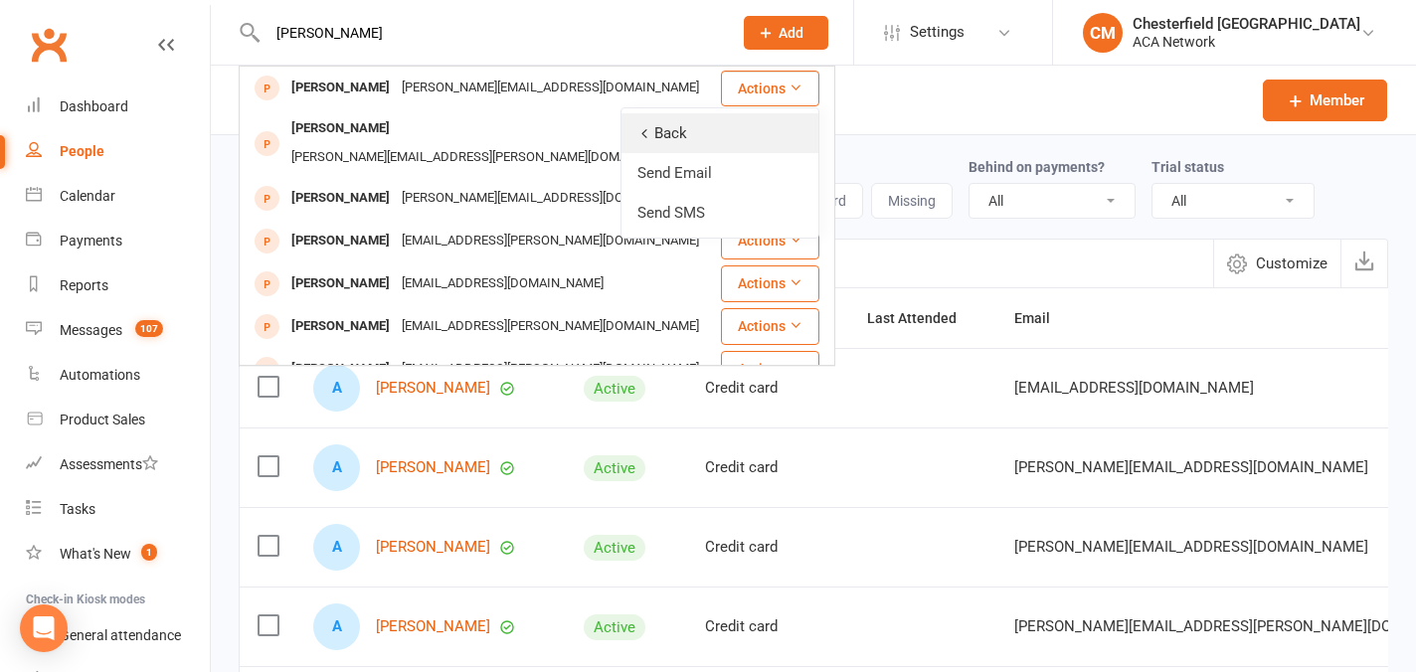
click at [695, 135] on link "Back" at bounding box center [719, 133] width 197 height 40
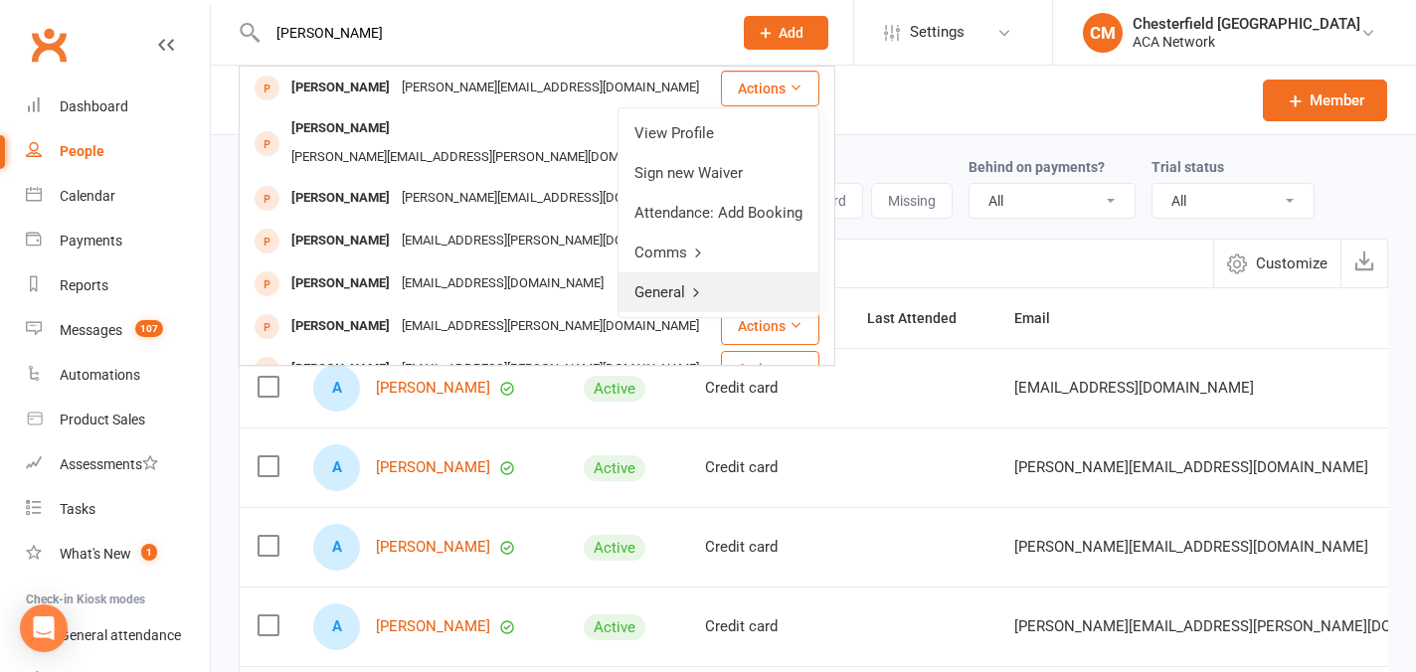
click at [686, 284] on link "General" at bounding box center [718, 292] width 200 height 40
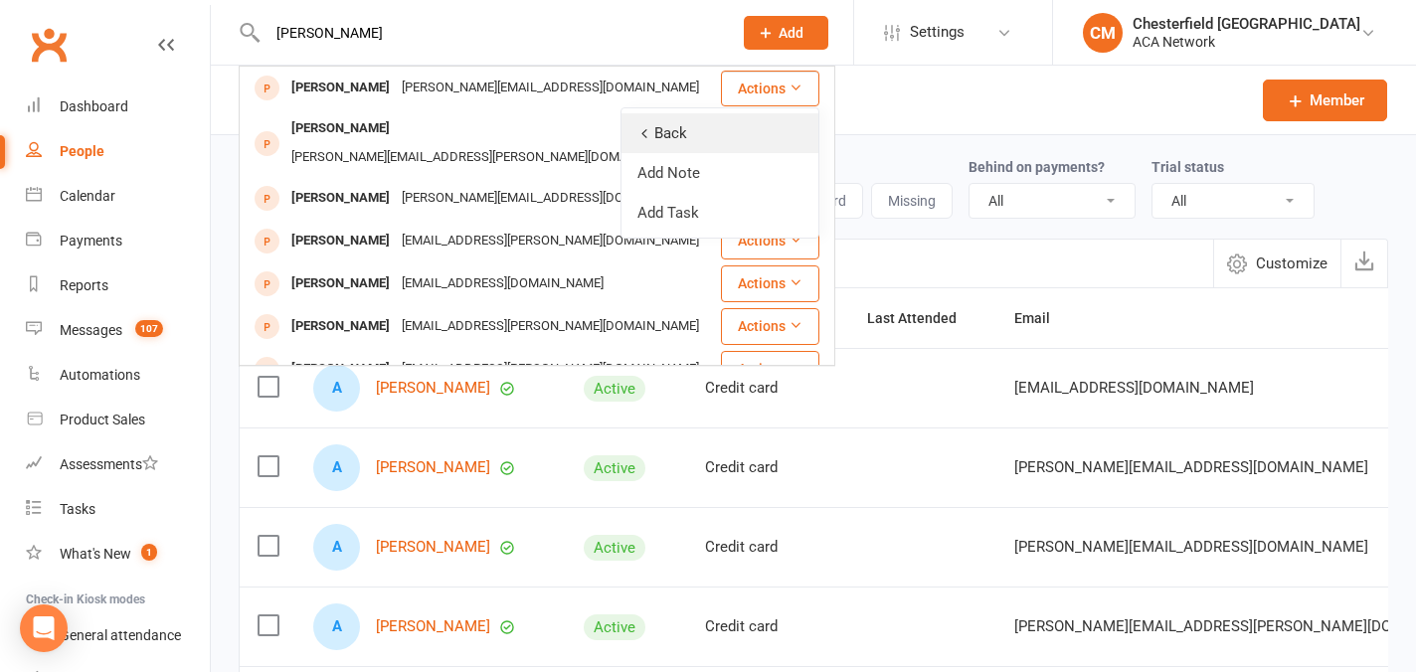
click at [686, 133] on link "Back" at bounding box center [719, 133] width 197 height 40
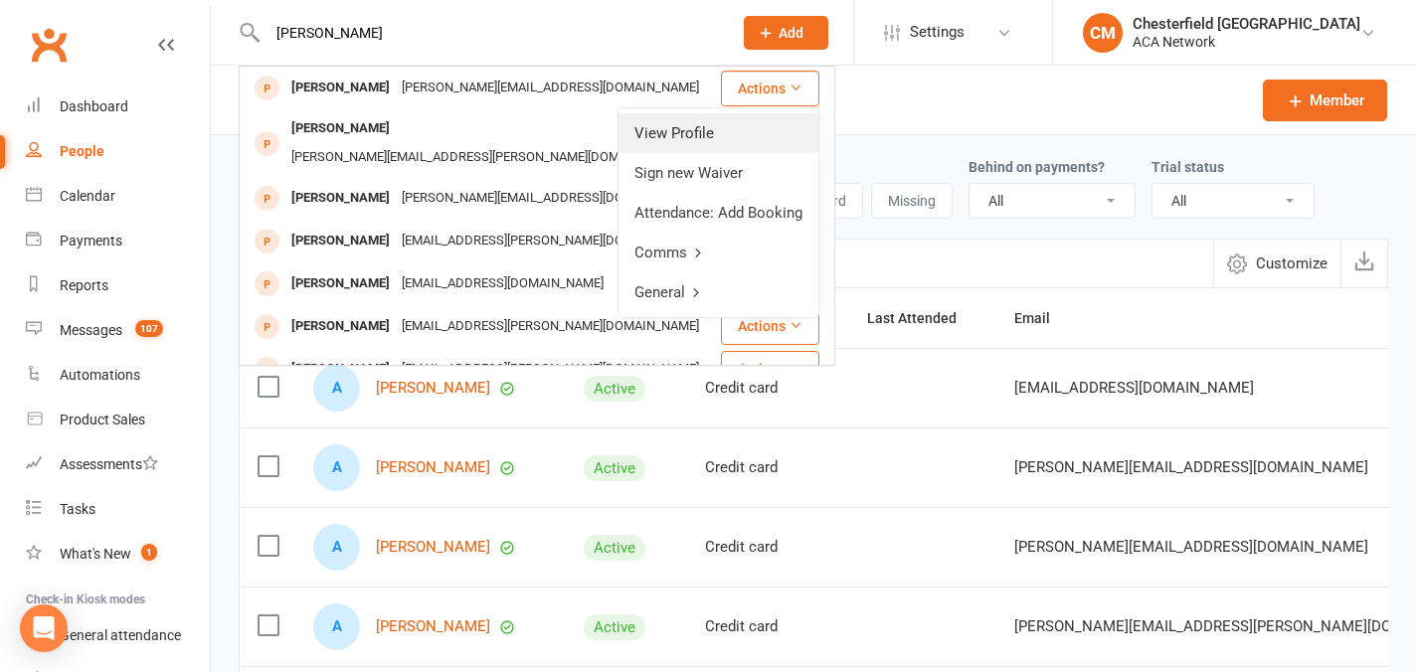
click at [688, 129] on link "View Profile" at bounding box center [718, 133] width 200 height 40
